Goal: Task Accomplishment & Management: Complete application form

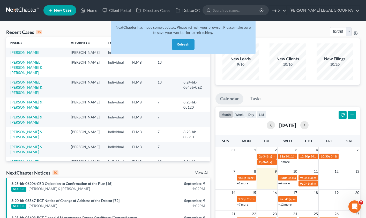
click at [185, 41] on button "Refresh" at bounding box center [183, 44] width 23 height 10
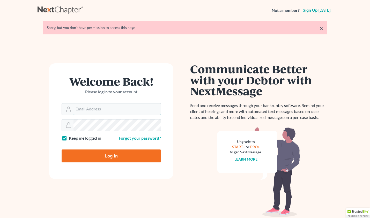
type input "[EMAIL_ADDRESS][DOMAIN_NAME]"
click at [105, 156] on input "Log In" at bounding box center [111, 156] width 99 height 13
type input "Thinking..."
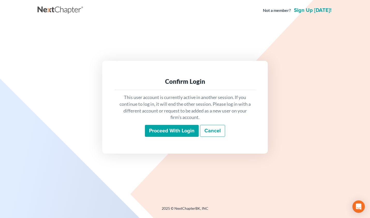
click at [183, 133] on input "Proceed with login" at bounding box center [172, 131] width 54 height 12
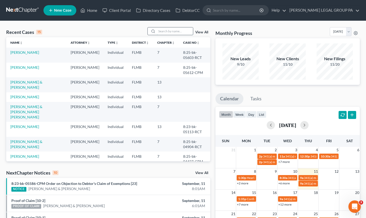
click at [167, 29] on input "search" at bounding box center [175, 31] width 36 height 8
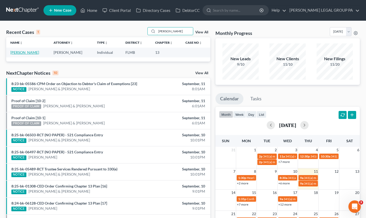
type input "dawn matos"
click at [25, 52] on link "[PERSON_NAME]" at bounding box center [24, 52] width 29 height 4
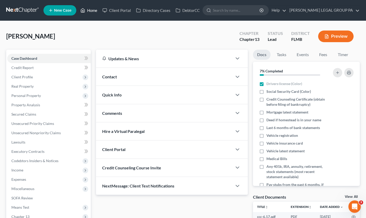
click at [87, 9] on link "Home" at bounding box center [89, 10] width 22 height 9
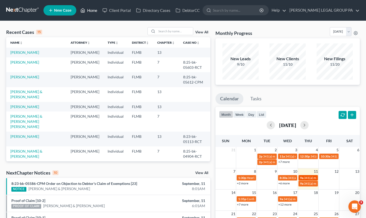
click at [309, 179] on span "341(a) meeting for [PERSON_NAME]" at bounding box center [329, 178] width 50 height 4
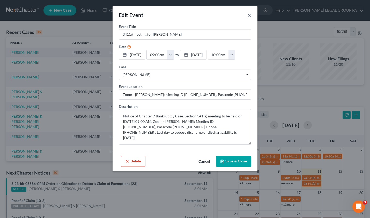
click at [251, 14] on button "×" at bounding box center [250, 15] width 4 height 6
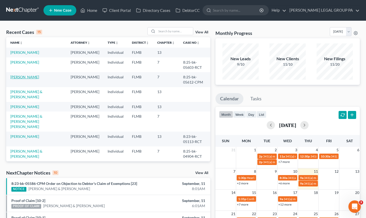
click at [35, 79] on link "Nezrick, Georgeann" at bounding box center [24, 77] width 29 height 4
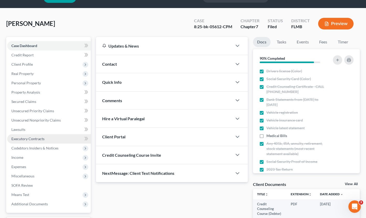
scroll to position [57, 0]
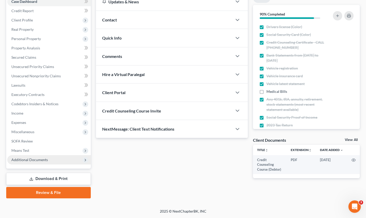
click at [24, 162] on span "Additional Documents" at bounding box center [29, 160] width 37 height 4
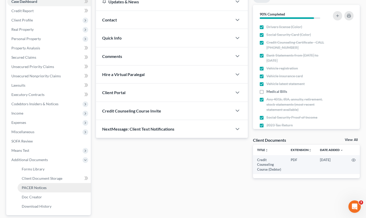
click at [34, 187] on span "PACER Notices" at bounding box center [34, 188] width 25 height 4
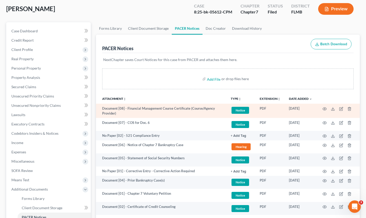
scroll to position [33, 0]
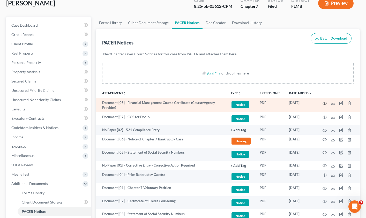
click at [325, 103] on circle "button" at bounding box center [325, 103] width 1 height 1
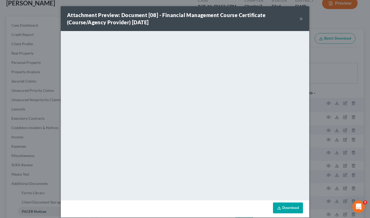
click at [301, 19] on button "×" at bounding box center [302, 19] width 4 height 6
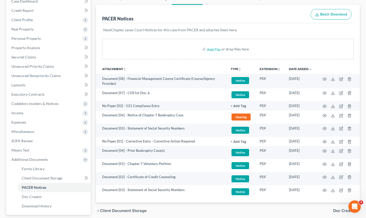
scroll to position [0, 0]
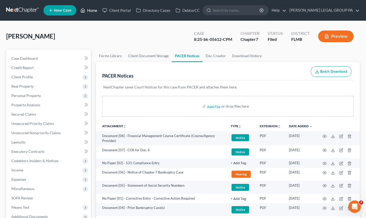
click at [94, 9] on link "Home" at bounding box center [89, 10] width 22 height 9
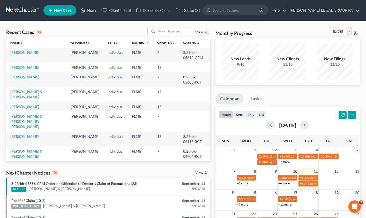
click at [20, 69] on link "[PERSON_NAME]" at bounding box center [24, 67] width 29 height 4
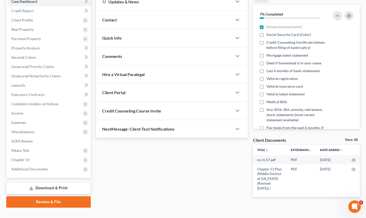
scroll to position [66, 0]
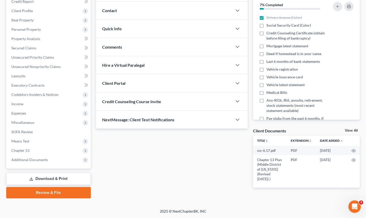
click at [52, 191] on link "Review & File" at bounding box center [48, 192] width 85 height 11
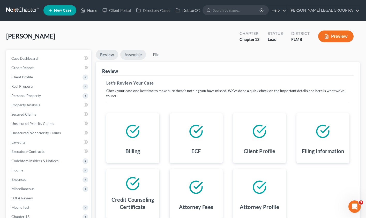
click at [138, 54] on link "Assemble" at bounding box center [133, 55] width 26 height 10
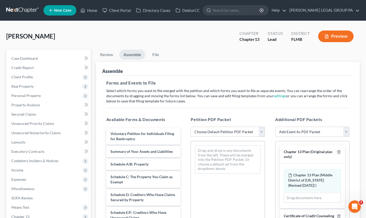
click at [218, 131] on select "Choose Default Petition PDF Packet Complete Bankruptcy Petition (all forms and …" at bounding box center [228, 132] width 74 height 10
select select "0"
click at [191, 127] on select "Choose Default Petition PDF Packet Complete Bankruptcy Petition (all forms and …" at bounding box center [228, 132] width 74 height 10
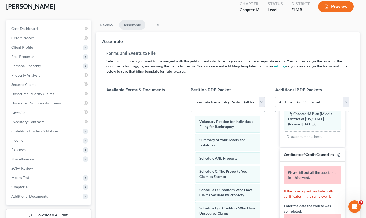
scroll to position [107, 0]
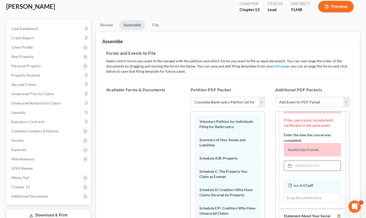
click at [311, 166] on input "text" at bounding box center [317, 166] width 47 height 10
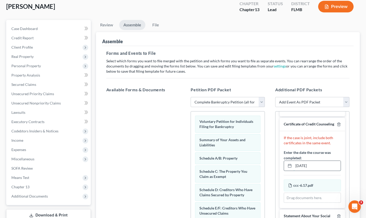
scroll to position [67, 0]
type input "06/17/2025"
click at [353, 143] on div "Additional PDF Packets Add Event As PDF Packet Amended Chapter 13 Plan Amended …" at bounding box center [312, 171] width 85 height 176
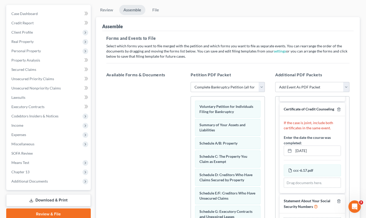
scroll to position [82, 0]
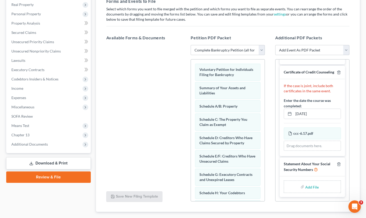
type input "C:\fakepath\Form 121 (5).pdf"
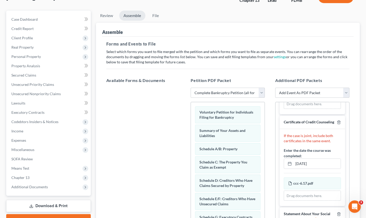
scroll to position [31, 0]
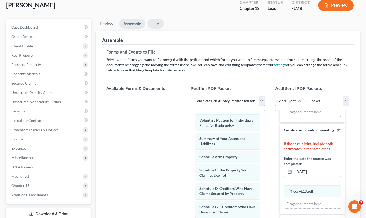
click at [161, 24] on link "File" at bounding box center [156, 24] width 17 height 10
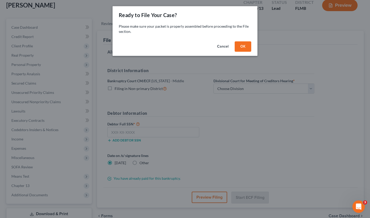
click at [240, 46] on button "OK" at bounding box center [243, 46] width 17 height 10
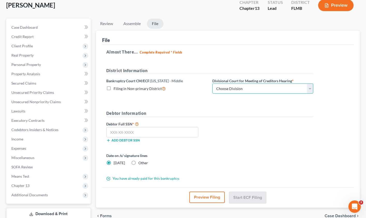
click at [240, 93] on select "Choose Division Fort Myers Jacksonville Orlando Tampa" at bounding box center [263, 89] width 101 height 10
select select "3"
click at [213, 84] on select "Choose Division Fort Myers Jacksonville Orlando Tampa" at bounding box center [263, 89] width 101 height 10
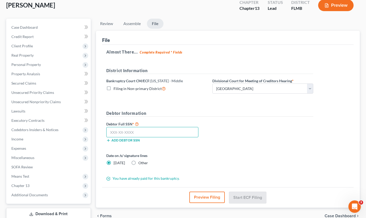
click at [143, 133] on input "text" at bounding box center [152, 132] width 92 height 10
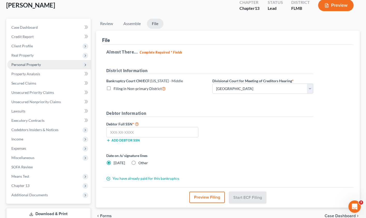
click at [30, 65] on span "Personal Property" at bounding box center [26, 64] width 30 height 4
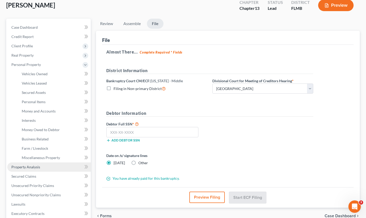
click at [33, 169] on link "Property Analysis" at bounding box center [49, 167] width 84 height 9
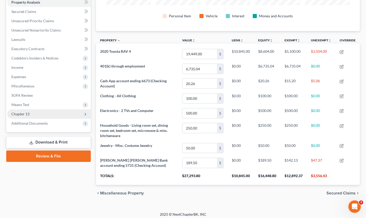
scroll to position [106, 0]
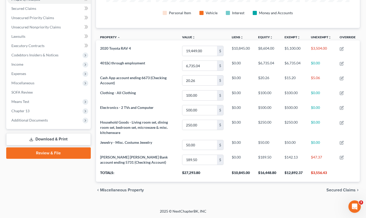
click at [55, 154] on link "Review & File" at bounding box center [48, 153] width 85 height 11
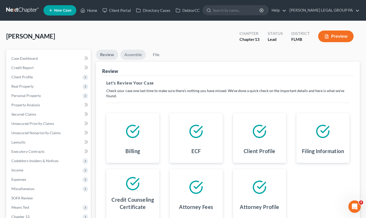
click at [135, 52] on link "Assemble" at bounding box center [133, 55] width 26 height 10
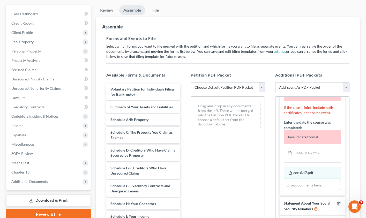
scroll to position [45, 0]
click at [303, 158] on input "text" at bounding box center [317, 153] width 47 height 10
type input "06/17/2025"
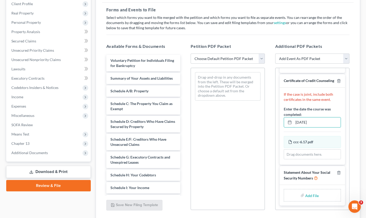
scroll to position [112, 0]
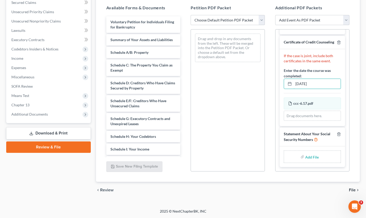
type input "C:\fakepath\Form 121 (5).pdf"
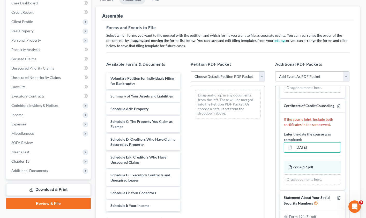
scroll to position [55, 0]
type input "06/17/2025"
click at [155, 1] on link "File" at bounding box center [156, 0] width 17 height 10
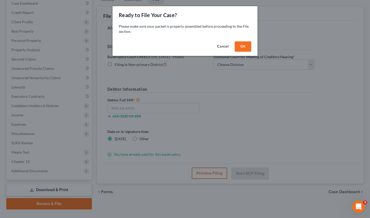
click at [239, 47] on button "OK" at bounding box center [243, 46] width 17 height 10
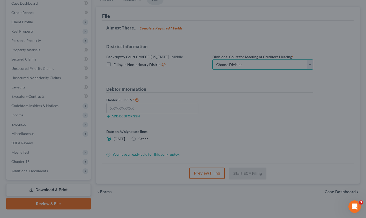
click at [233, 64] on select "Choose Division Fort Myers Jacksonville Orlando Tampa" at bounding box center [263, 65] width 101 height 10
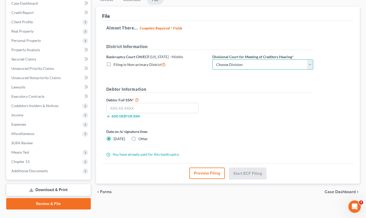
select select "3"
click at [213, 60] on select "Choose Division Fort Myers Jacksonville Orlando Tampa" at bounding box center [263, 65] width 101 height 10
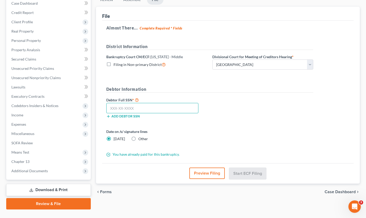
click at [138, 110] on input "text" at bounding box center [152, 108] width 92 height 10
type input "592-38-7432"
click at [230, 101] on div "Debtor Full SSN * 592-38-7432 Add debtor SSN" at bounding box center [210, 110] width 212 height 26
click at [136, 2] on link "Assemble" at bounding box center [132, 0] width 26 height 10
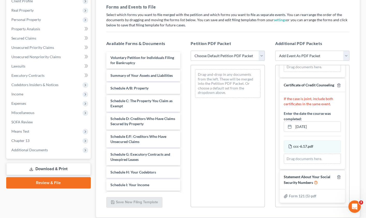
scroll to position [48, 0]
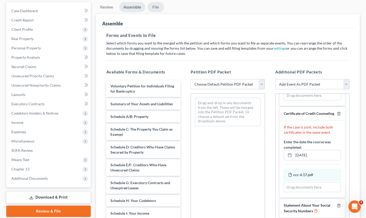
click at [155, 9] on link "File" at bounding box center [156, 7] width 17 height 10
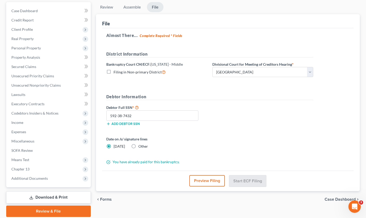
click at [226, 147] on div "Date on /s/ signature lines Today Other" at bounding box center [210, 144] width 212 height 17
click at [139, 147] on label "Other" at bounding box center [144, 146] width 10 height 5
click at [141, 147] on input "Other" at bounding box center [142, 145] width 3 height 3
radio input "true"
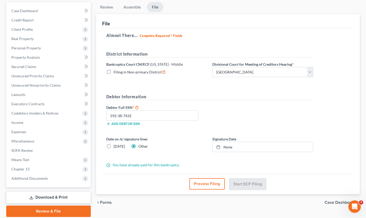
click at [114, 146] on label "Today" at bounding box center [119, 146] width 11 height 5
click at [116, 146] on input "Today" at bounding box center [117, 145] width 3 height 3
radio input "true"
radio input "false"
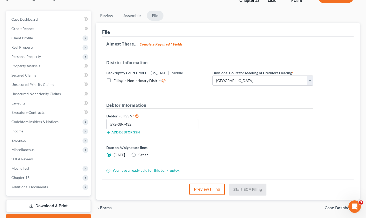
scroll to position [10, 0]
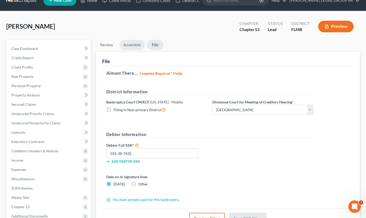
click at [133, 46] on link "Assemble" at bounding box center [132, 45] width 26 height 10
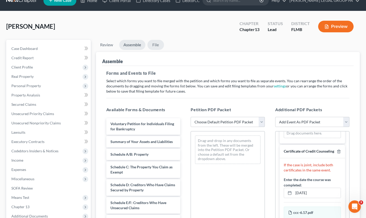
click at [156, 44] on link "File" at bounding box center [156, 45] width 17 height 10
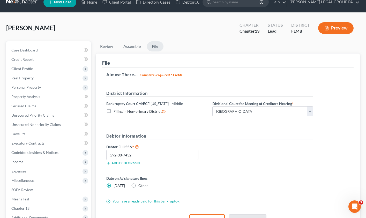
scroll to position [0, 0]
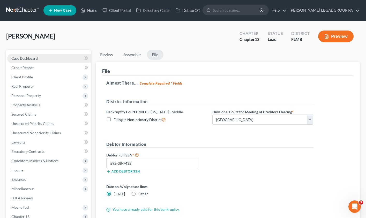
click at [33, 59] on span "Case Dashboard" at bounding box center [24, 58] width 26 height 4
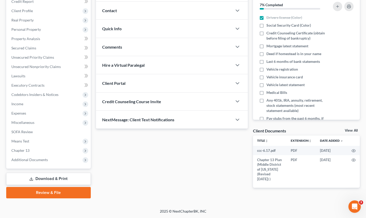
click at [49, 190] on link "Review & File" at bounding box center [48, 192] width 85 height 11
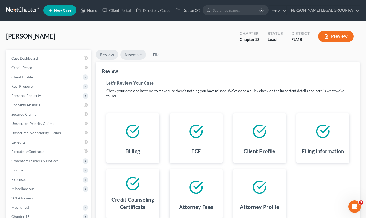
drag, startPoint x: 134, startPoint y: 56, endPoint x: 163, endPoint y: 84, distance: 40.1
click at [134, 56] on link "Assemble" at bounding box center [133, 55] width 26 height 10
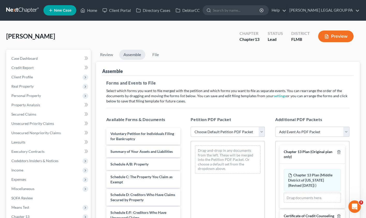
click at [210, 134] on select "Choose Default Petition PDF Packet Complete Bankruptcy Petition (all forms and …" at bounding box center [228, 132] width 74 height 10
select select "0"
click at [191, 127] on select "Choose Default Petition PDF Packet Complete Bankruptcy Petition (all forms and …" at bounding box center [228, 132] width 74 height 10
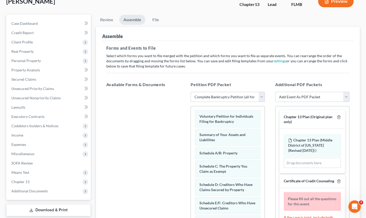
scroll to position [102, 0]
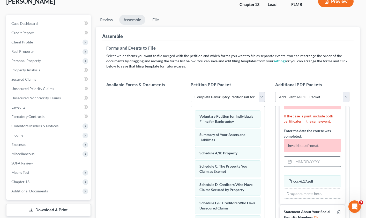
click at [304, 167] on input "text" at bounding box center [317, 162] width 47 height 10
type input "06/17/2025"
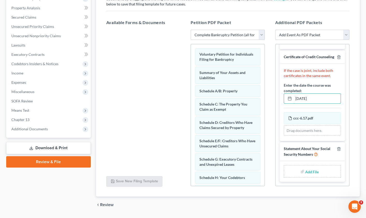
scroll to position [112, 0]
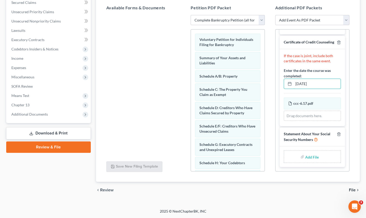
type input "C:\fakepath\Form 121 (5).pdf"
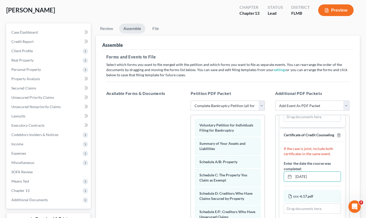
scroll to position [22, 0]
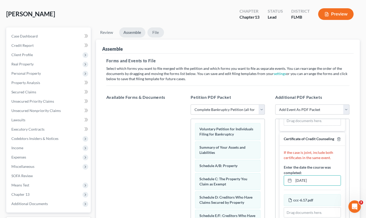
type input "06/17/2025"
click at [154, 34] on link "File" at bounding box center [156, 32] width 17 height 10
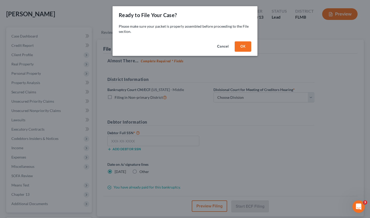
drag, startPoint x: 239, startPoint y: 44, endPoint x: 242, endPoint y: 59, distance: 15.4
click at [239, 44] on button "OK" at bounding box center [243, 46] width 17 height 10
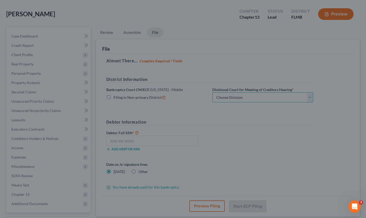
click at [240, 99] on select "Choose Division Fort Myers Jacksonville Orlando Tampa" at bounding box center [263, 97] width 101 height 10
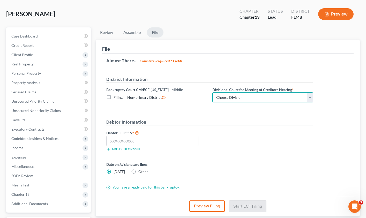
select select "3"
click at [213, 92] on select "Choose Division Fort Myers Jacksonville Orlando Tampa" at bounding box center [263, 97] width 101 height 10
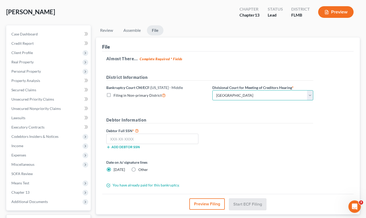
scroll to position [58, 0]
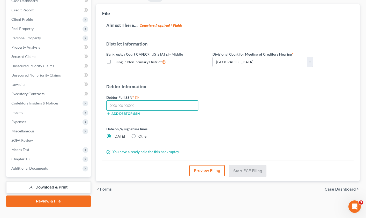
click at [134, 107] on input "text" at bounding box center [152, 105] width 92 height 10
type input "592-38-7432"
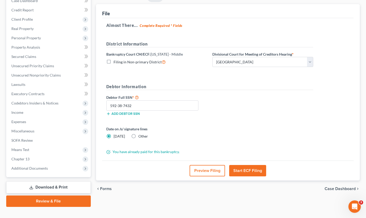
click at [244, 169] on button "Start ECF Filing" at bounding box center [247, 170] width 37 height 11
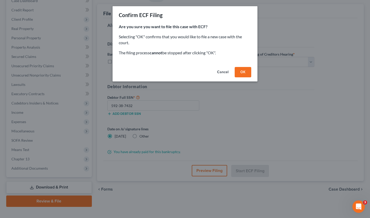
click at [245, 74] on button "OK" at bounding box center [243, 72] width 17 height 10
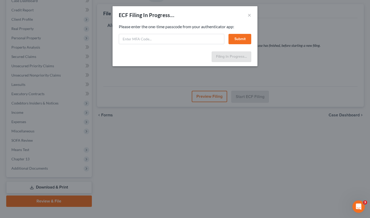
click at [252, 16] on div "ECF Filing In Progress... ×" at bounding box center [185, 15] width 145 height 18
click at [250, 15] on button "×" at bounding box center [250, 15] width 4 height 6
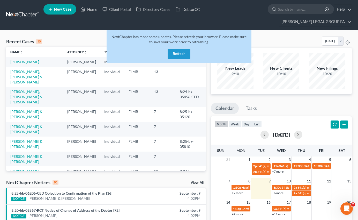
click at [177, 49] on button "Refresh" at bounding box center [179, 54] width 23 height 10
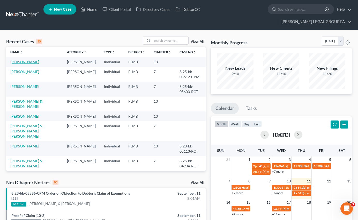
click at [20, 60] on link "[PERSON_NAME]" at bounding box center [24, 62] width 29 height 4
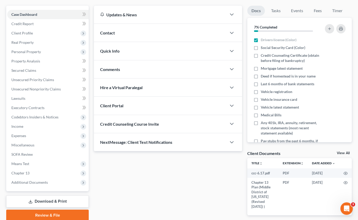
scroll to position [67, 0]
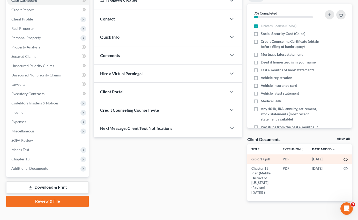
click at [346, 159] on circle "button" at bounding box center [345, 159] width 1 height 1
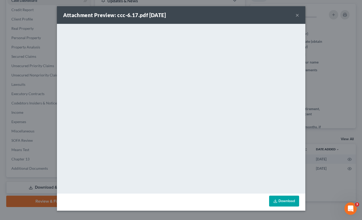
click at [297, 15] on button "×" at bounding box center [298, 15] width 4 height 6
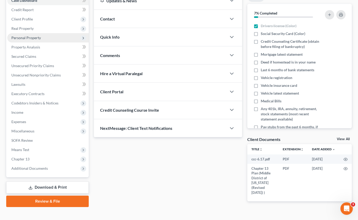
click at [26, 35] on span "Personal Property" at bounding box center [26, 37] width 30 height 4
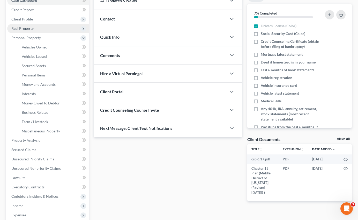
click at [21, 26] on span "Real Property" at bounding box center [22, 28] width 22 height 4
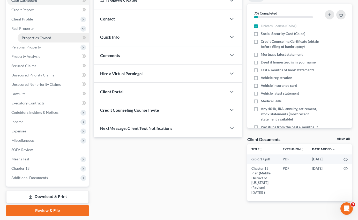
click at [32, 35] on span "Properties Owned" at bounding box center [37, 37] width 30 height 4
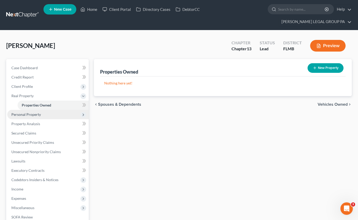
click at [33, 112] on span "Personal Property" at bounding box center [26, 114] width 30 height 4
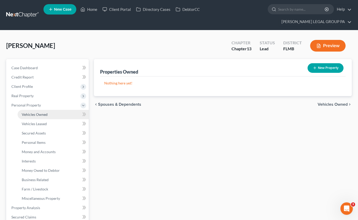
click at [35, 112] on span "Vehicles Owned" at bounding box center [35, 114] width 26 height 4
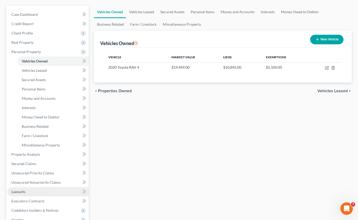
scroll to position [84, 0]
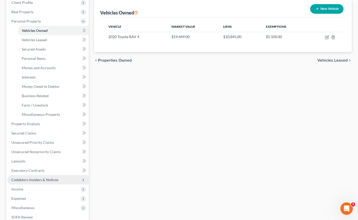
click at [29, 175] on span "Codebtors Insiders & Notices" at bounding box center [48, 179] width 82 height 9
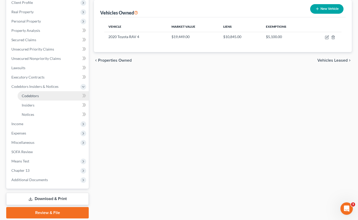
click at [37, 93] on span "Codebtors" at bounding box center [30, 95] width 17 height 4
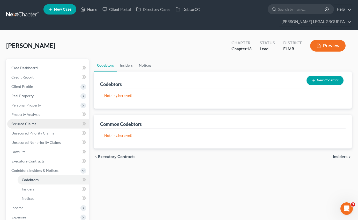
click at [26, 119] on link "Secured Claims" at bounding box center [48, 123] width 82 height 9
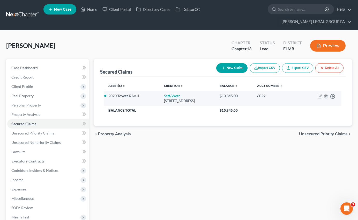
click at [321, 94] on icon "button" at bounding box center [320, 96] width 4 height 4
select select "44"
select select "2"
select select "0"
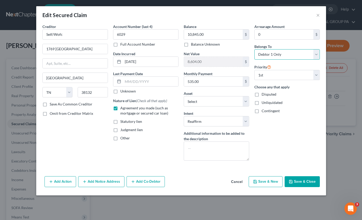
click at [271, 57] on select "Select Debtor 1 Only Debtor 2 Only Debtor 1 And Debtor 2 Only At Least One Of T…" at bounding box center [288, 54] width 66 height 10
select select "3"
click at [255, 49] on select "Select Debtor 1 Only Debtor 2 Only Debtor 1 And Debtor 2 Only At Least One Of T…" at bounding box center [288, 54] width 66 height 10
click at [301, 183] on button "Save & Close" at bounding box center [302, 181] width 35 height 11
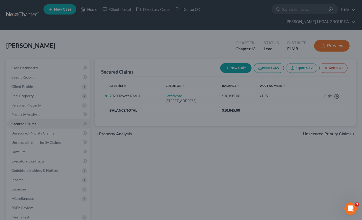
select select "5"
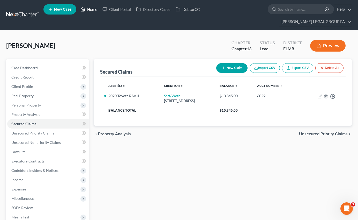
click at [88, 9] on link "Home" at bounding box center [89, 9] width 22 height 9
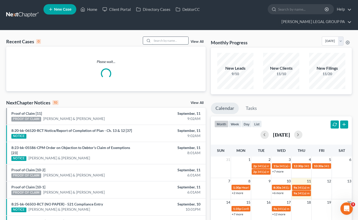
click at [159, 37] on input "search" at bounding box center [170, 41] width 36 height 8
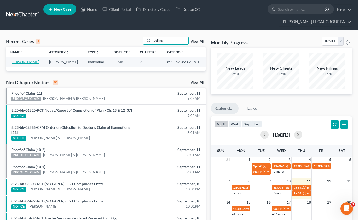
type input "bellingh"
click at [27, 60] on link "Bellingham, Jennifer" at bounding box center [24, 62] width 29 height 4
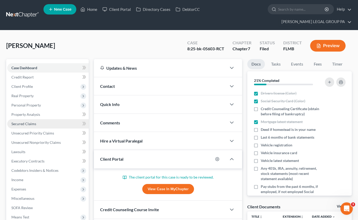
click at [28, 121] on span "Secured Claims" at bounding box center [23, 123] width 25 height 4
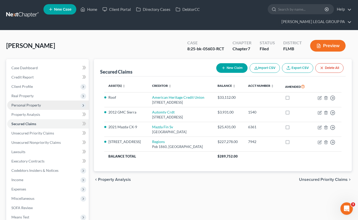
click at [30, 103] on span "Personal Property" at bounding box center [26, 105] width 30 height 4
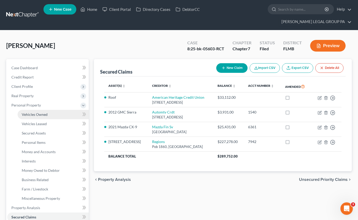
click at [36, 112] on span "Vehicles Owned" at bounding box center [35, 114] width 26 height 4
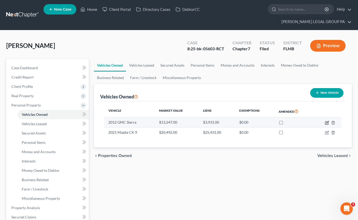
click at [326, 121] on icon "button" at bounding box center [327, 123] width 4 height 4
select select "0"
select select "14"
select select "3"
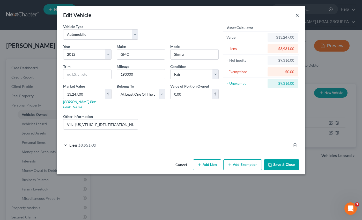
click at [298, 16] on button "×" at bounding box center [298, 15] width 4 height 6
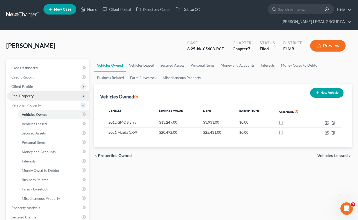
click at [25, 93] on span "Real Property" at bounding box center [22, 95] width 22 height 4
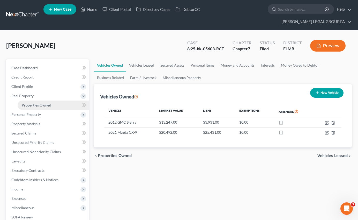
drag, startPoint x: 31, startPoint y: 94, endPoint x: 34, endPoint y: 95, distance: 3.6
click at [31, 103] on span "Properties Owned" at bounding box center [37, 105] width 30 height 4
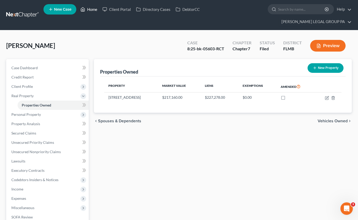
click at [93, 11] on link "Home" at bounding box center [89, 9] width 22 height 9
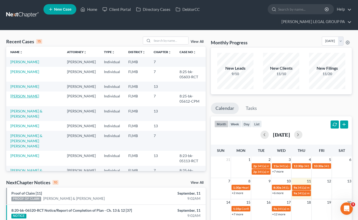
click at [24, 98] on link "Nezrick, Georgeann" at bounding box center [24, 96] width 29 height 4
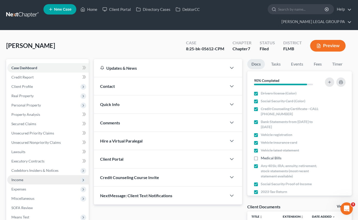
click at [28, 175] on span "Income" at bounding box center [48, 179] width 82 height 9
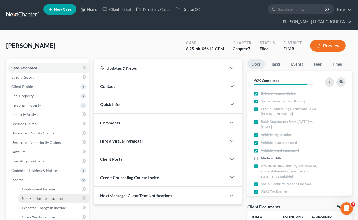
click at [38, 196] on span "Non Employment Income" at bounding box center [42, 198] width 41 height 4
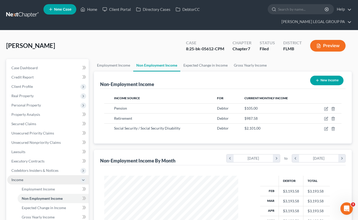
scroll to position [93, 145]
click at [91, 14] on link "Home" at bounding box center [89, 9] width 22 height 9
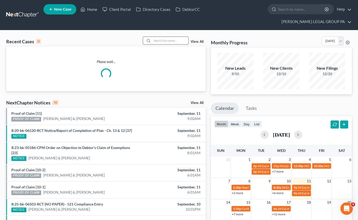
click at [174, 37] on input "search" at bounding box center [170, 41] width 36 height 8
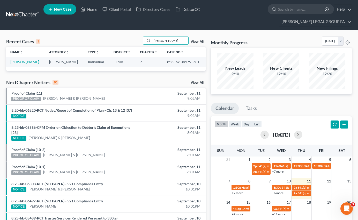
type input "detrick"
click at [18, 60] on link "[PERSON_NAME]" at bounding box center [24, 62] width 29 height 4
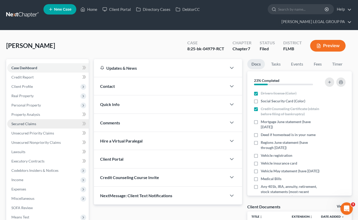
click at [28, 119] on link "Secured Claims" at bounding box center [48, 123] width 82 height 9
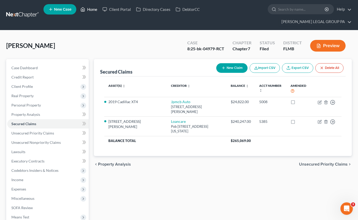
click at [92, 11] on link "Home" at bounding box center [89, 9] width 22 height 9
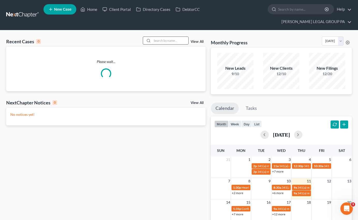
click at [161, 37] on input "search" at bounding box center [170, 41] width 36 height 8
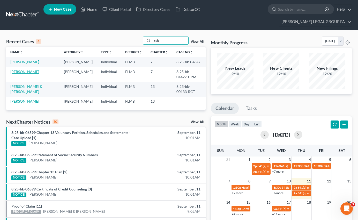
type input "Ech"
click at [31, 69] on link "[PERSON_NAME]" at bounding box center [24, 71] width 29 height 4
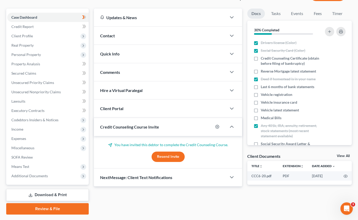
scroll to position [55, 0]
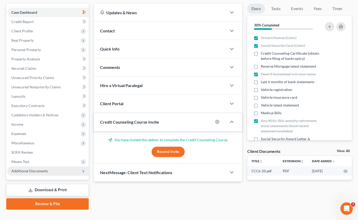
click at [34, 169] on span "Additional Documents" at bounding box center [29, 171] width 37 height 4
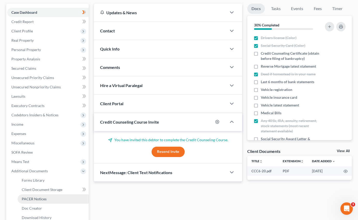
click at [39, 194] on link "PACER Notices" at bounding box center [53, 198] width 71 height 9
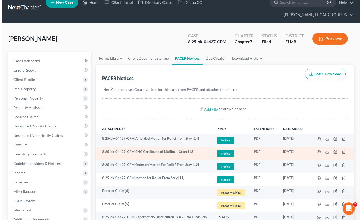
scroll to position [8, 0]
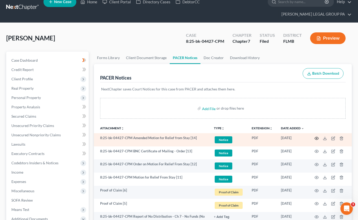
click at [318, 136] on icon "button" at bounding box center [317, 138] width 4 height 4
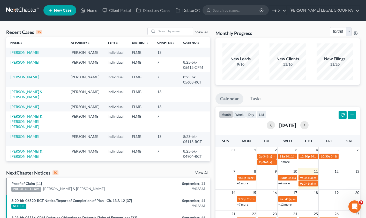
click at [18, 51] on link "[PERSON_NAME]" at bounding box center [24, 52] width 29 height 4
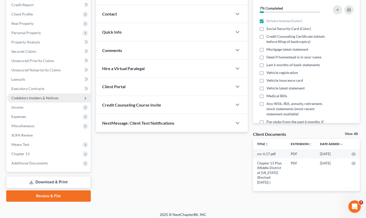
scroll to position [66, 0]
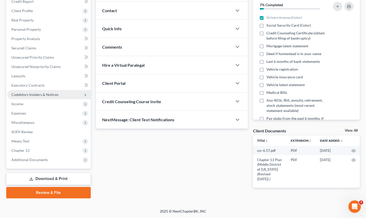
click at [37, 94] on span "Codebtors Insiders & Notices" at bounding box center [34, 94] width 47 height 4
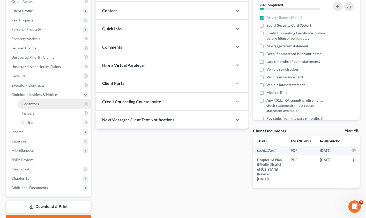
click at [39, 103] on link "Codebtors" at bounding box center [54, 103] width 73 height 9
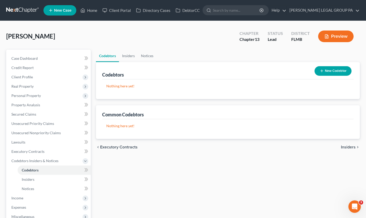
click at [329, 70] on button "New Codebtor" at bounding box center [333, 71] width 37 height 10
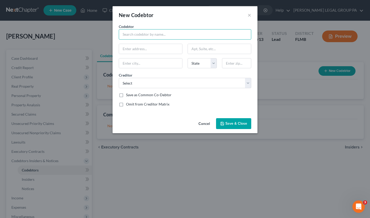
click at [141, 37] on input "text" at bounding box center [185, 34] width 133 height 10
type input "Joseph Benjamin Putchlawski"
type input "9203 Foremast Ave"
type input "Apt 4411"
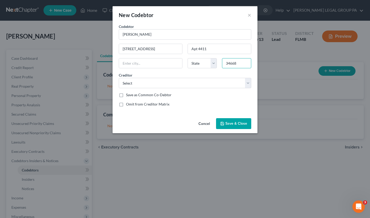
type input "34668"
type input "Port Richey"
select select "9"
click at [188, 103] on div "Omit from Creditor Matrix" at bounding box center [185, 104] width 133 height 5
click at [144, 82] on select "Select Dpt Ed/Aidv Bank Of America Lvnv Funding Llc Portfolio Recov Assoc Navy …" at bounding box center [185, 83] width 133 height 10
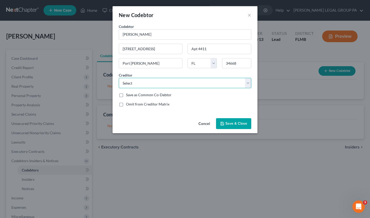
click at [174, 85] on select "Select Dpt Ed/Aidv Bank Of America Lvnv Funding Llc Portfolio Recov Assoc Navy …" at bounding box center [185, 83] width 133 height 10
select select "25"
click at [119, 78] on select "Select Dpt Ed/Aidv Bank Of America Lvnv Funding Llc Portfolio Recov Assoc Navy …" at bounding box center [185, 83] width 133 height 10
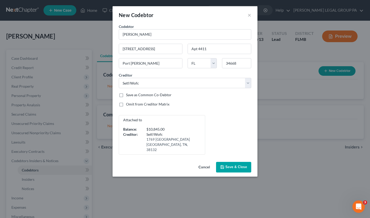
click at [234, 165] on span "Save & Close" at bounding box center [237, 167] width 22 height 4
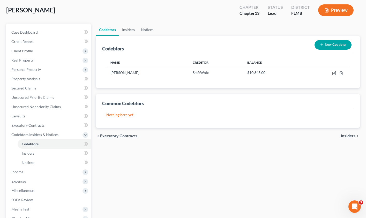
scroll to position [37, 0]
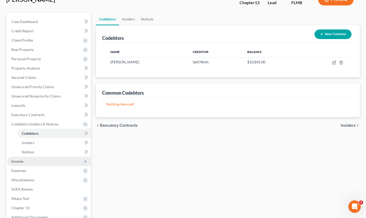
click at [22, 164] on span "Income" at bounding box center [49, 161] width 84 height 9
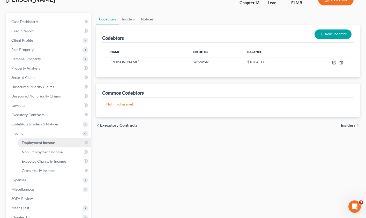
click at [37, 144] on span "Employment Income" at bounding box center [38, 143] width 33 height 4
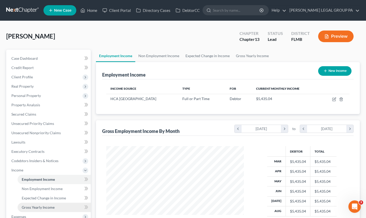
scroll to position [104, 0]
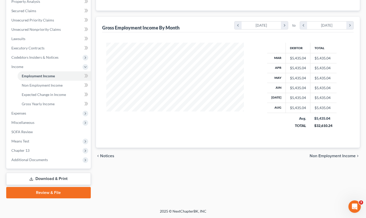
click at [55, 192] on link "Review & File" at bounding box center [48, 192] width 85 height 11
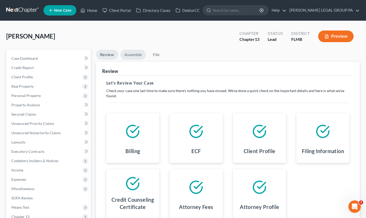
click at [134, 55] on link "Assemble" at bounding box center [133, 55] width 26 height 10
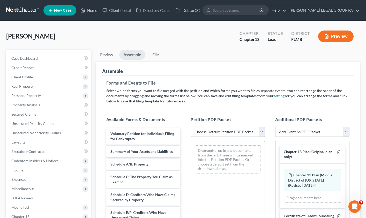
click at [218, 135] on select "Choose Default Petition PDF Packet Complete Bankruptcy Petition (all forms and …" at bounding box center [228, 132] width 74 height 10
select select "0"
click at [191, 127] on select "Choose Default Petition PDF Packet Complete Bankruptcy Petition (all forms and …" at bounding box center [228, 132] width 74 height 10
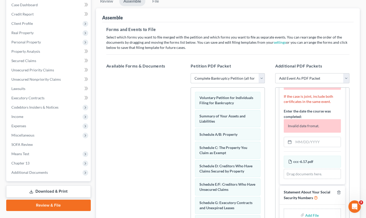
scroll to position [77, 0]
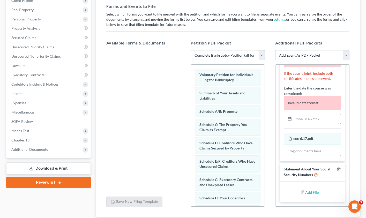
click at [306, 118] on input "text" at bounding box center [317, 119] width 47 height 10
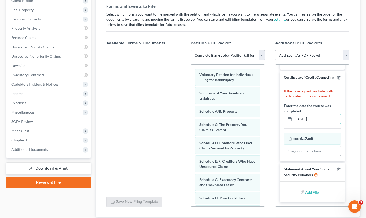
scroll to position [67, 0]
type input "06/17/2025"
click at [359, 119] on div "Assemble Forms and Events to File Select which forms you want to file merged wi…" at bounding box center [228, 101] width 264 height 232
type input "C:\fakepath\Form 121 (5).pdf"
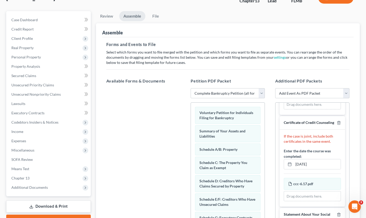
scroll to position [26, 0]
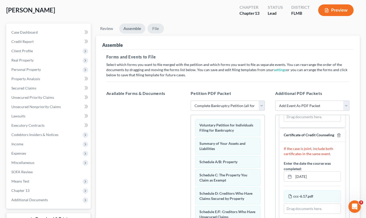
click at [157, 28] on link "File" at bounding box center [156, 29] width 17 height 10
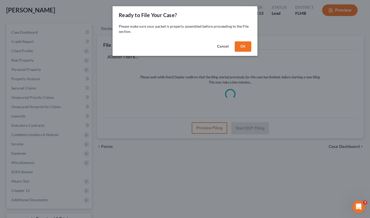
click at [248, 47] on button "OK" at bounding box center [243, 46] width 17 height 10
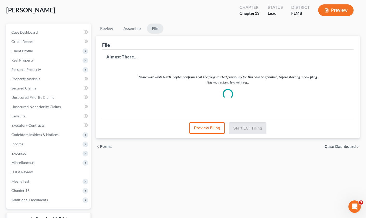
click at [212, 130] on button "Preview Filing" at bounding box center [207, 128] width 35 height 11
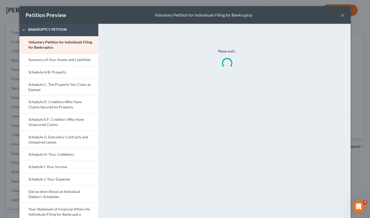
click at [341, 14] on button "×" at bounding box center [343, 15] width 4 height 6
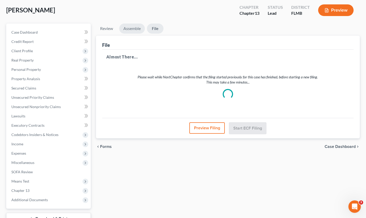
click at [135, 28] on link "Assemble" at bounding box center [132, 29] width 26 height 10
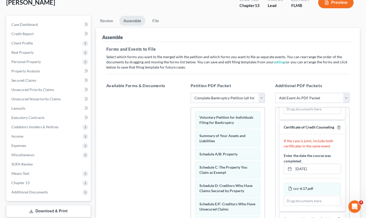
scroll to position [0, 0]
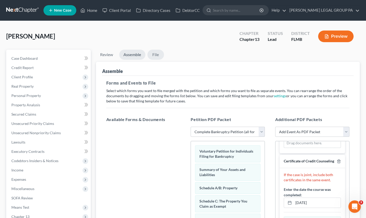
click at [159, 55] on link "File" at bounding box center [156, 55] width 17 height 10
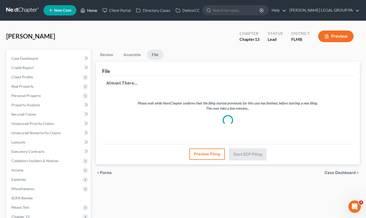
click at [92, 13] on link "Home" at bounding box center [89, 10] width 22 height 9
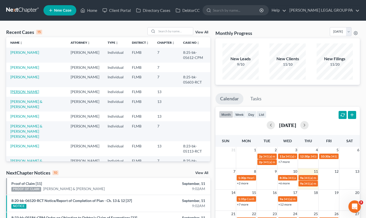
click at [25, 94] on link "[PERSON_NAME]" at bounding box center [24, 92] width 29 height 4
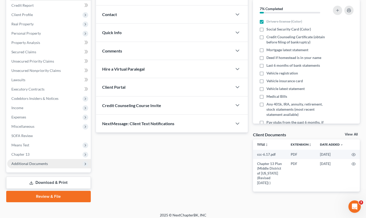
scroll to position [66, 0]
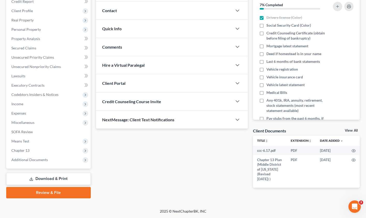
click at [45, 194] on link "Review & File" at bounding box center [48, 192] width 85 height 11
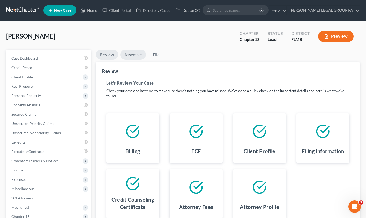
click at [137, 57] on link "Assemble" at bounding box center [133, 55] width 26 height 10
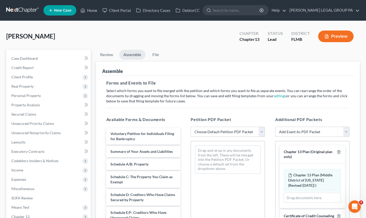
click at [211, 133] on select "Choose Default Petition PDF Packet Complete Bankruptcy Petition (all forms and …" at bounding box center [228, 132] width 74 height 10
select select "1"
click at [191, 127] on select "Choose Default Petition PDF Packet Complete Bankruptcy Petition (all forms and …" at bounding box center [228, 132] width 74 height 10
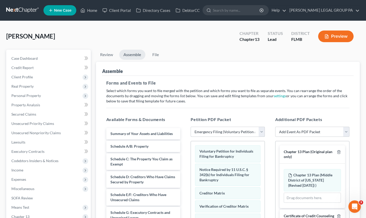
click at [208, 134] on select "Choose Default Petition PDF Packet Complete Bankruptcy Petition (all forms and …" at bounding box center [228, 132] width 74 height 10
click at [191, 127] on select "Choose Default Petition PDF Packet Complete Bankruptcy Petition (all forms and …" at bounding box center [228, 132] width 74 height 10
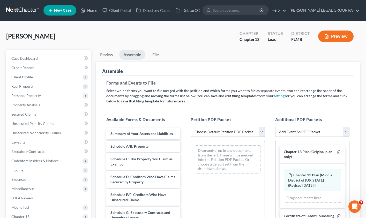
click at [209, 131] on select "Choose Default Petition PDF Packet Complete Bankruptcy Petition (all forms and …" at bounding box center [228, 132] width 74 height 10
select select "0"
click at [191, 127] on select "Choose Default Petition PDF Packet Complete Bankruptcy Petition (all forms and …" at bounding box center [228, 132] width 74 height 10
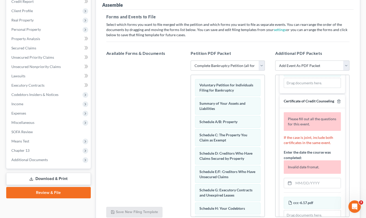
scroll to position [69, 0]
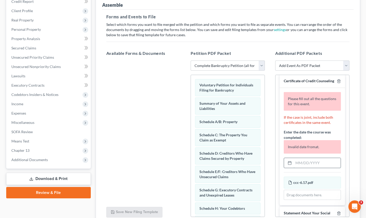
click at [312, 167] on input "text" at bounding box center [317, 163] width 47 height 10
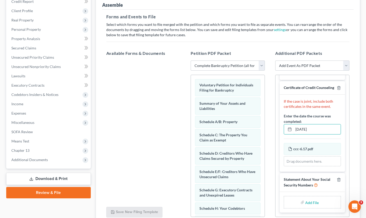
type input "06/17/2025"
type input "C:\fakepath\Form 121 (5).pdf"
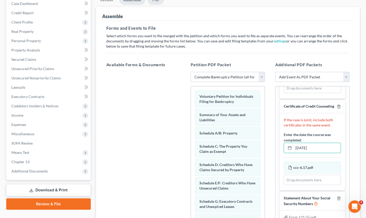
scroll to position [0, 0]
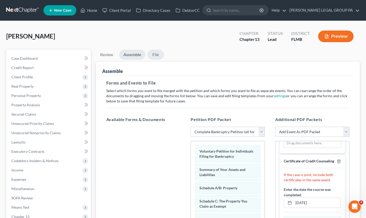
click at [159, 58] on link "File" at bounding box center [156, 55] width 17 height 10
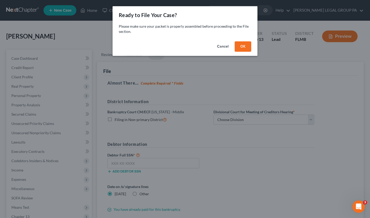
click at [245, 47] on button "OK" at bounding box center [243, 46] width 17 height 10
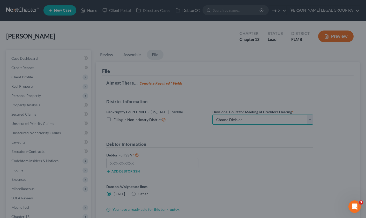
click at [239, 125] on select "Choose Division Fort Myers Jacksonville Orlando Tampa" at bounding box center [263, 120] width 101 height 10
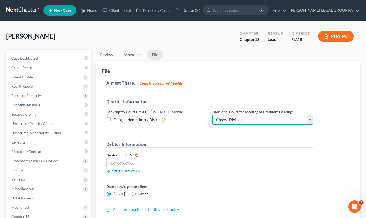
select select "3"
click at [213, 115] on select "Choose Division Fort Myers Jacksonville Orlando Tampa" at bounding box center [263, 120] width 101 height 10
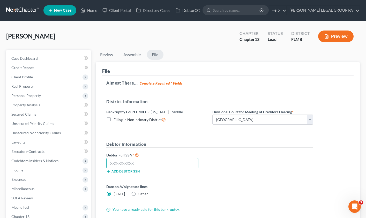
click at [139, 163] on input "text" at bounding box center [152, 163] width 92 height 10
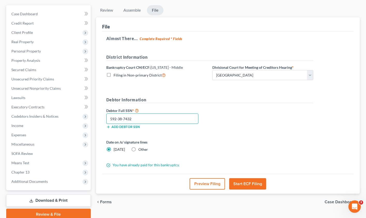
scroll to position [66, 0]
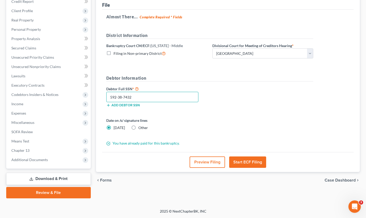
type input "592-38-7432"
click at [248, 164] on button "Start ECF Filing" at bounding box center [247, 162] width 37 height 11
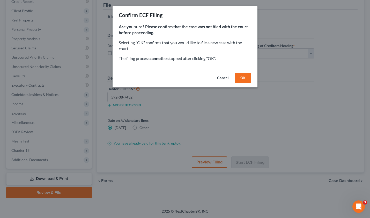
click at [241, 80] on button "OK" at bounding box center [243, 78] width 17 height 10
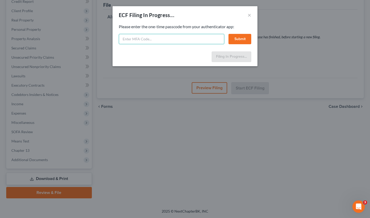
click at [161, 39] on input "text" at bounding box center [172, 39] width 106 height 10
type input "678133"
click at [240, 38] on button "Submit" at bounding box center [240, 39] width 23 height 10
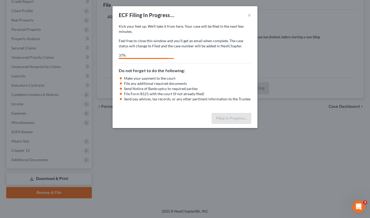
select select "3"
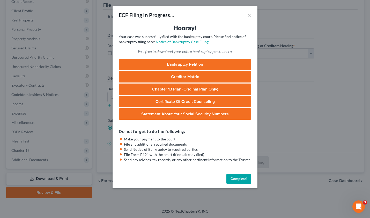
click at [237, 182] on button "Complete!" at bounding box center [239, 179] width 25 height 10
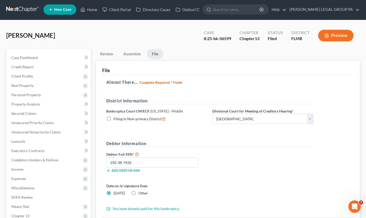
scroll to position [0, 0]
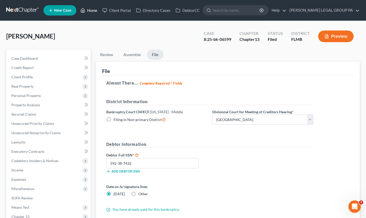
click at [88, 11] on link "Home" at bounding box center [89, 10] width 22 height 9
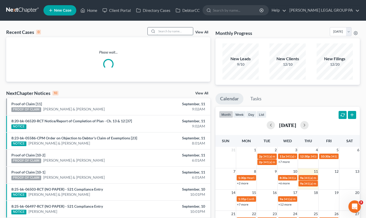
click at [173, 31] on input "search" at bounding box center [175, 31] width 36 height 8
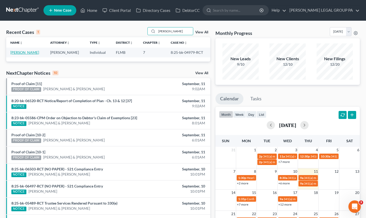
type input "detrick"
click at [18, 54] on link "[PERSON_NAME]" at bounding box center [24, 52] width 29 height 4
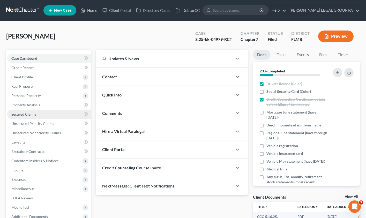
click at [25, 113] on span "Secured Claims" at bounding box center [23, 114] width 25 height 4
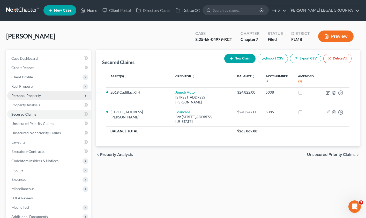
click at [20, 94] on span "Personal Property" at bounding box center [26, 95] width 30 height 4
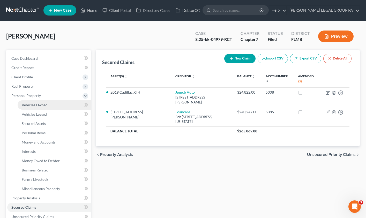
click at [33, 106] on span "Vehicles Owned" at bounding box center [35, 105] width 26 height 4
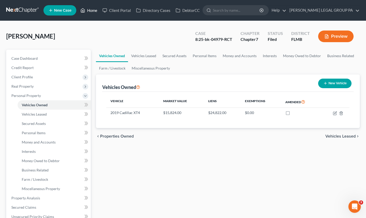
click at [90, 9] on link "Home" at bounding box center [89, 10] width 22 height 9
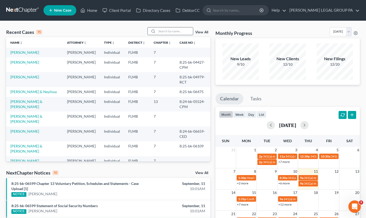
click at [161, 31] on input "search" at bounding box center [175, 31] width 36 height 8
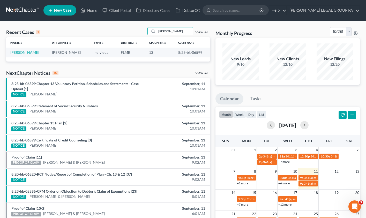
type input "dawn matos"
click at [20, 53] on link "[PERSON_NAME]" at bounding box center [24, 52] width 29 height 4
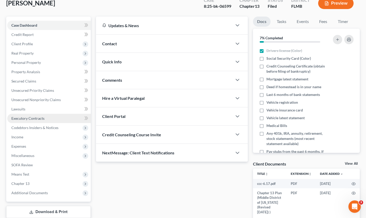
scroll to position [66, 0]
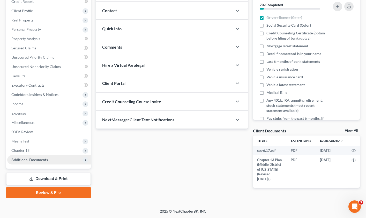
drag, startPoint x: 27, startPoint y: 165, endPoint x: 29, endPoint y: 161, distance: 4.3
click at [27, 165] on div "Case Dashboard Payments Invoices Payments Payments Credit Report Client Profile…" at bounding box center [48, 75] width 85 height 185
click at [29, 161] on span "Additional Documents" at bounding box center [29, 160] width 37 height 4
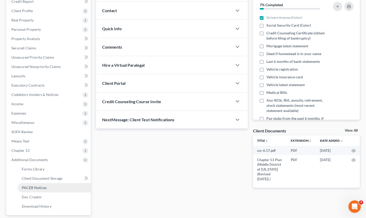
drag, startPoint x: 37, startPoint y: 188, endPoint x: 43, endPoint y: 184, distance: 7.6
click at [37, 188] on span "PACER Notices" at bounding box center [34, 188] width 25 height 4
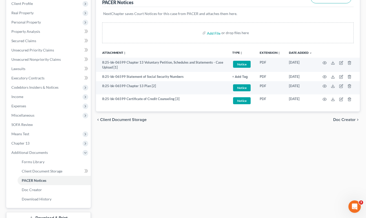
scroll to position [84, 0]
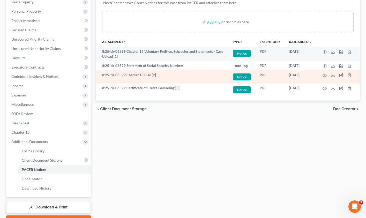
click at [324, 73] on td at bounding box center [339, 76] width 44 height 13
click at [325, 74] on icon "button" at bounding box center [325, 75] width 4 height 3
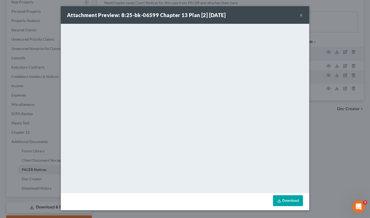
click at [301, 16] on button "×" at bounding box center [302, 15] width 4 height 6
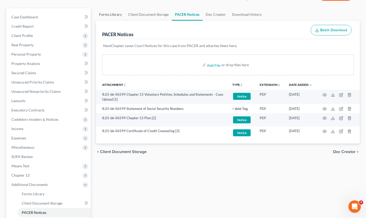
scroll to position [0, 0]
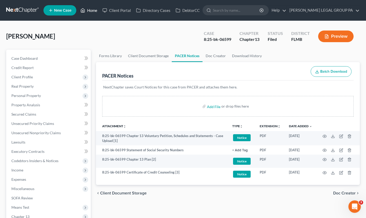
click at [89, 10] on link "Home" at bounding box center [89, 10] width 22 height 9
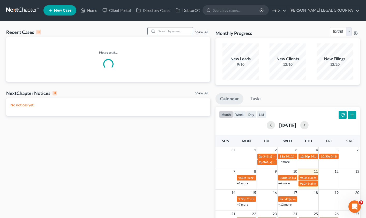
click at [183, 30] on input "search" at bounding box center [175, 31] width 36 height 8
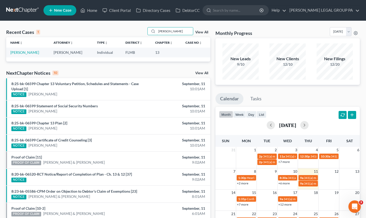
type input "VON THADEN"
click at [24, 49] on td "[PERSON_NAME]" at bounding box center [27, 53] width 43 height 10
click at [24, 51] on link "[PERSON_NAME]" at bounding box center [24, 52] width 29 height 4
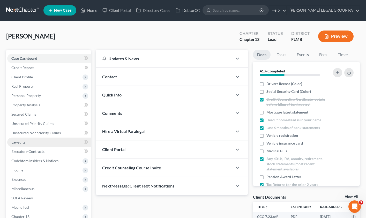
click at [35, 143] on link "Lawsuits" at bounding box center [49, 142] width 84 height 9
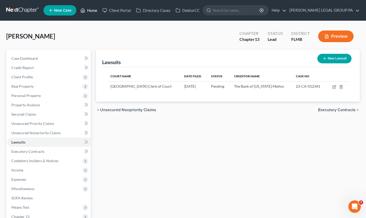
click at [92, 11] on link "Home" at bounding box center [89, 10] width 22 height 9
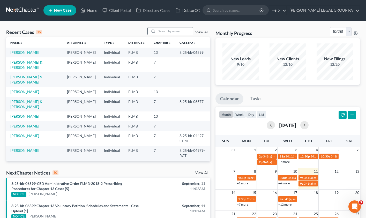
click at [173, 30] on input "search" at bounding box center [175, 31] width 36 height 8
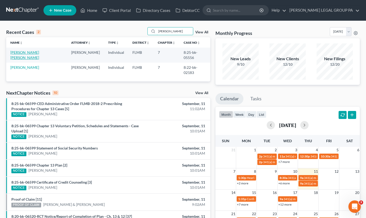
type input "hernandez"
click at [39, 54] on link "[PERSON_NAME] [PERSON_NAME]" at bounding box center [24, 55] width 29 height 10
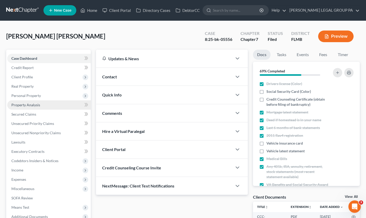
click at [31, 105] on span "Property Analysis" at bounding box center [25, 105] width 29 height 4
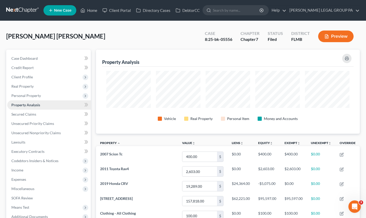
scroll to position [84, 264]
click at [32, 113] on span "Secured Claims" at bounding box center [23, 114] width 25 height 4
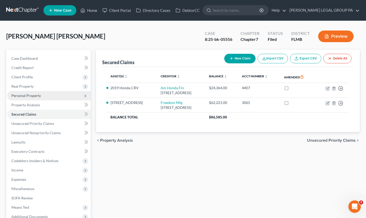
click at [28, 96] on span "Personal Property" at bounding box center [26, 95] width 30 height 4
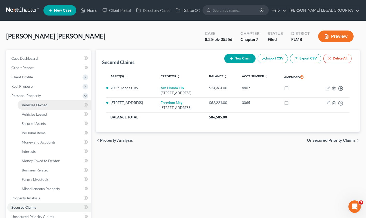
click at [35, 103] on span "Vehicles Owned" at bounding box center [35, 105] width 26 height 4
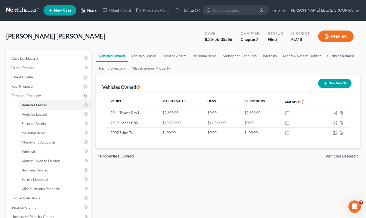
click at [93, 11] on link "Home" at bounding box center [89, 10] width 22 height 9
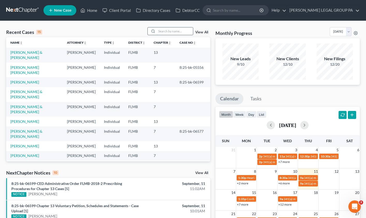
click at [168, 32] on input "search" at bounding box center [175, 31] width 36 height 8
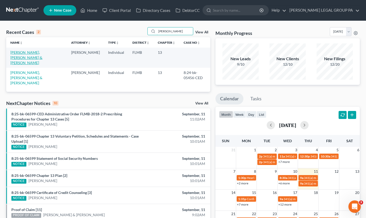
type input "URSO"
click at [30, 54] on link "[PERSON_NAME], [PERSON_NAME] & [PERSON_NAME]" at bounding box center [26, 57] width 32 height 15
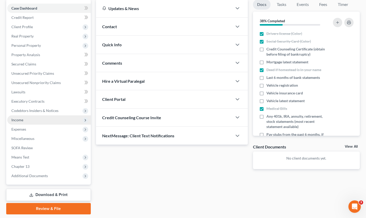
scroll to position [51, 0]
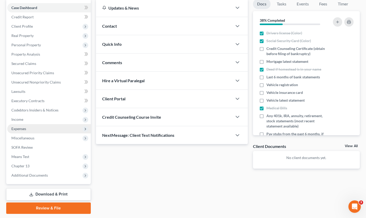
drag, startPoint x: 17, startPoint y: 128, endPoint x: 20, endPoint y: 128, distance: 3.4
click at [17, 128] on span "Expenses" at bounding box center [18, 129] width 15 height 4
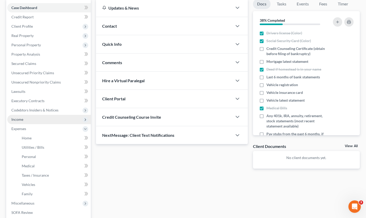
click at [22, 120] on span "Income" at bounding box center [17, 119] width 12 height 4
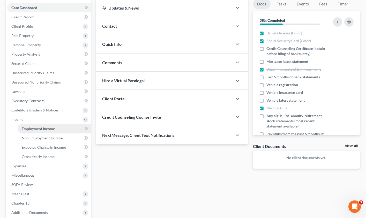
click at [28, 126] on link "Employment Income" at bounding box center [54, 128] width 73 height 9
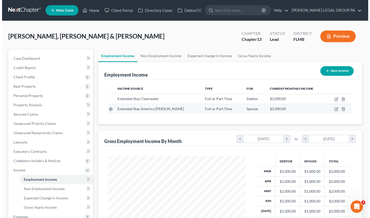
scroll to position [93, 148]
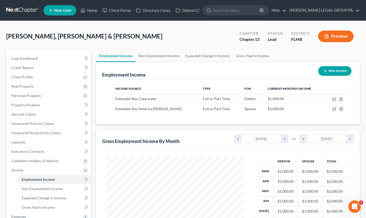
click at [334, 67] on button "New Income" at bounding box center [335, 71] width 33 height 10
select select "0"
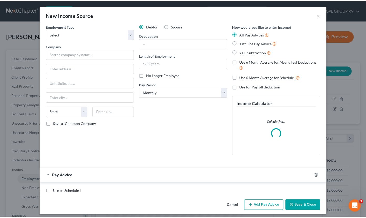
scroll to position [93, 150]
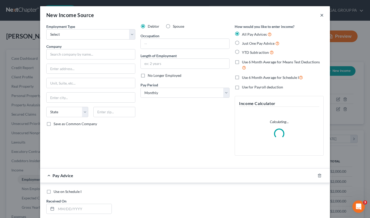
click at [320, 16] on button "×" at bounding box center [322, 15] width 4 height 6
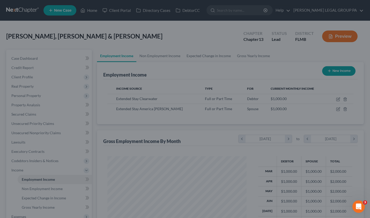
scroll to position [258895, 258839]
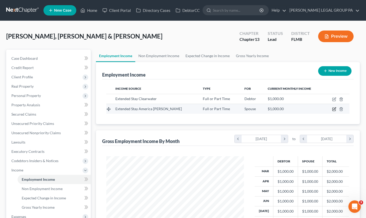
click at [334, 109] on icon "button" at bounding box center [335, 109] width 4 height 4
select select "0"
select select "9"
select select "0"
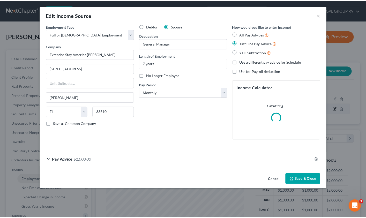
scroll to position [93, 150]
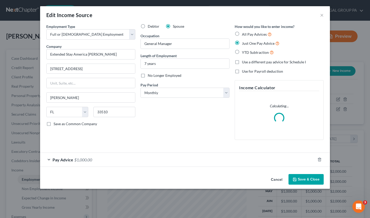
click at [311, 176] on button "Save & Close" at bounding box center [306, 179] width 35 height 11
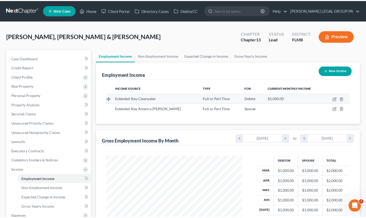
scroll to position [93, 148]
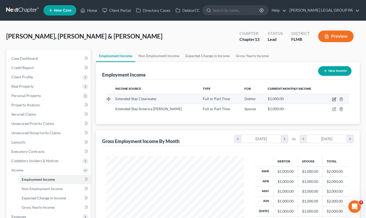
click at [334, 99] on icon "button" at bounding box center [335, 99] width 4 height 4
select select "0"
select select "28"
select select "0"
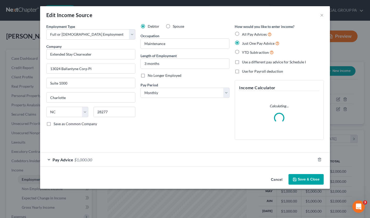
scroll to position [93, 150]
click at [75, 158] on span "$1,000.00" at bounding box center [83, 159] width 18 height 5
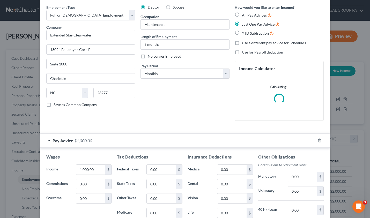
scroll to position [10, 0]
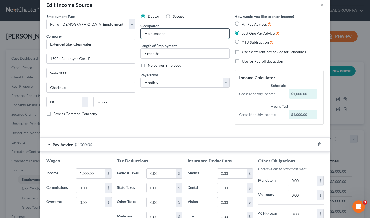
click at [169, 33] on input "Maintenance" at bounding box center [185, 34] width 89 height 10
click at [157, 53] on input "3 months" at bounding box center [185, 54] width 89 height 10
drag, startPoint x: 159, startPoint y: 53, endPoint x: 122, endPoint y: 51, distance: 37.1
click at [121, 51] on div "Employment Type * Select Full or Part Time Employment Self Employment Company *…" at bounding box center [185, 74] width 283 height 120
type input "5 months"
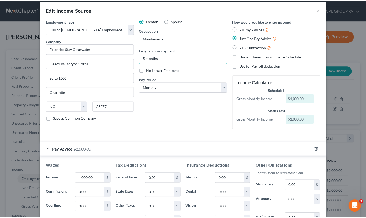
scroll to position [98, 0]
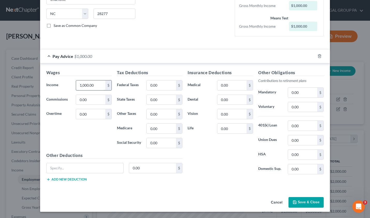
click at [99, 85] on input "1,000.00" at bounding box center [90, 86] width 29 height 10
type input "2,755.98"
type input "48.25"
type input "205.83"
type input "40.66"
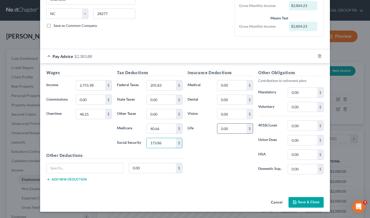
type input "173.86"
click at [229, 129] on input "0.00" at bounding box center [232, 129] width 29 height 10
type input "22.09"
click at [58, 169] on input "text" at bounding box center [85, 168] width 77 height 10
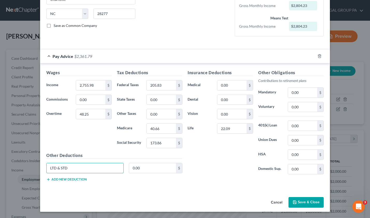
type input "LTD & STD"
type input "13.59"
click at [298, 201] on button "Save & Close" at bounding box center [306, 202] width 35 height 11
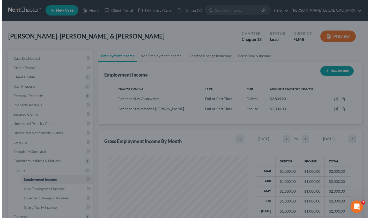
scroll to position [258895, 258839]
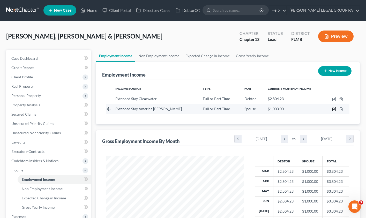
click at [335, 110] on icon "button" at bounding box center [335, 109] width 2 height 2
select select "0"
select select "9"
select select "0"
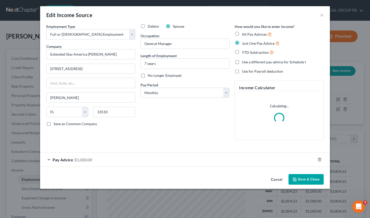
scroll to position [93, 150]
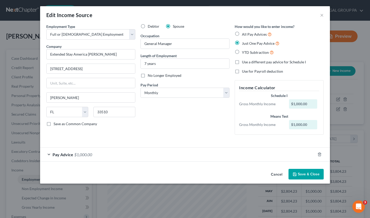
click at [113, 138] on div "Employment Type * Select Full or Part Time Employment Self Employment Company *…" at bounding box center [91, 81] width 94 height 115
click at [80, 153] on span "$1,000.00" at bounding box center [83, 154] width 18 height 5
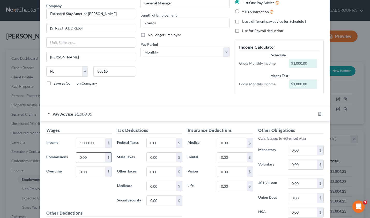
scroll to position [66, 0]
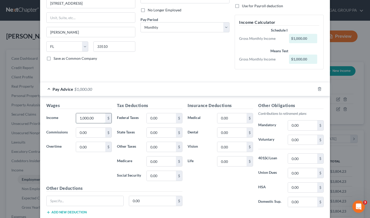
click at [91, 116] on input "1,000.00" at bounding box center [90, 118] width 29 height 10
type input "6,430.64"
click at [165, 118] on input "0.00" at bounding box center [161, 118] width 29 height 10
type input "428.26"
type input "82.75"
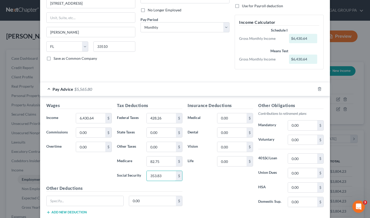
type input "353.83"
type input "651.95"
type input "50.18"
type input "34.58"
type input "40.01"
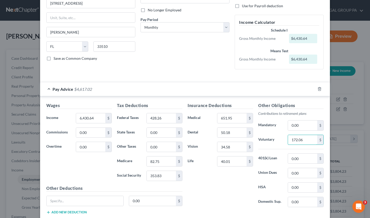
type input "172.06"
type input "1,074.85"
type input "0"
type input "0.00"
click at [89, 198] on input "text" at bounding box center [85, 201] width 77 height 10
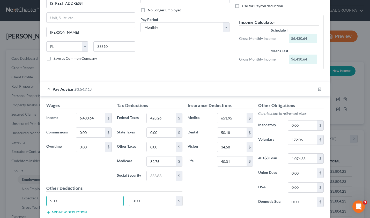
type input "STD"
click at [142, 203] on input "0.00" at bounding box center [152, 201] width 47 height 10
type input "43.68"
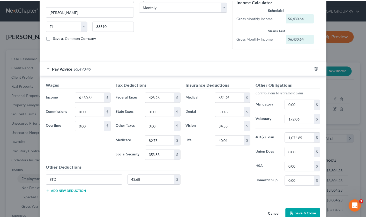
scroll to position [93, 0]
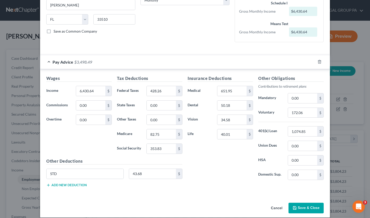
click at [307, 205] on button "Save & Close" at bounding box center [306, 208] width 35 height 11
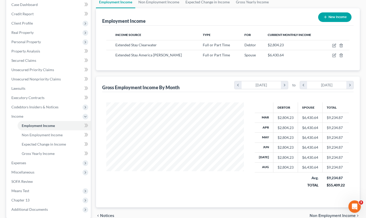
scroll to position [78, 0]
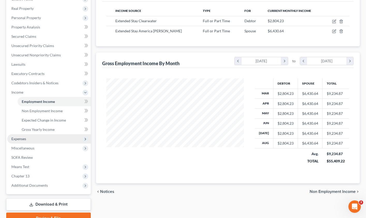
click at [24, 141] on span "Expenses" at bounding box center [18, 139] width 15 height 4
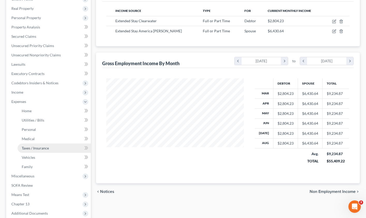
click at [35, 145] on link "Taxes / Insurance" at bounding box center [54, 148] width 73 height 9
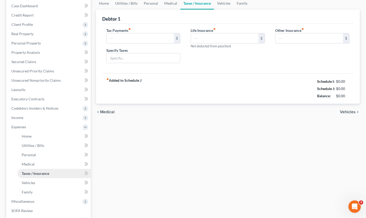
type input "0.00"
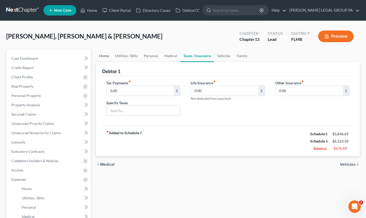
click at [105, 56] on link "Home" at bounding box center [104, 56] width 16 height 12
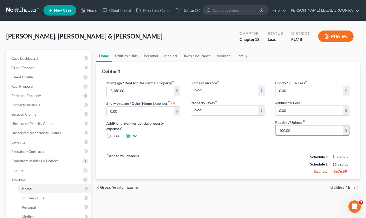
click at [304, 131] on input "100.00" at bounding box center [310, 131] width 68 height 10
type input "0.00"
click at [266, 147] on div "Mortgage / Rent for Residential Property fiber_manual_record 2,180.00 $ 2nd Mor…" at bounding box center [228, 112] width 252 height 73
click at [126, 54] on link "Utilities / Bills" at bounding box center [126, 56] width 29 height 12
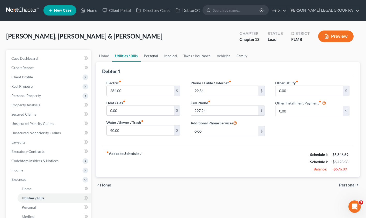
click at [151, 56] on link "Personal" at bounding box center [151, 56] width 20 height 12
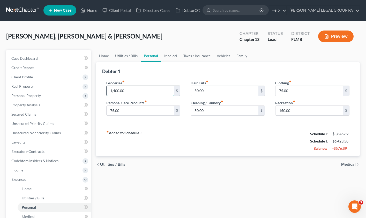
click at [134, 90] on input "1,400.00" at bounding box center [141, 91] width 68 height 10
type input "800.00"
click at [173, 146] on div "fiber_manual_record Added to Schedule J Schedule I: $5,846.69 Schedule J: $5,82…" at bounding box center [228, 141] width 252 height 30
click at [296, 116] on div "Clothing fiber_manual_record 75.00 $ Recreation fiber_manual_record 150.00 $" at bounding box center [312, 100] width 85 height 40
click at [297, 113] on input "150.00" at bounding box center [310, 111] width 68 height 10
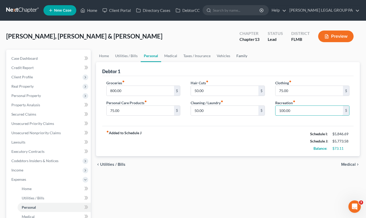
type input "100.00"
click at [235, 57] on link "Family" at bounding box center [242, 56] width 17 height 12
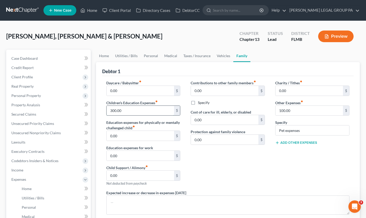
click at [143, 112] on input "300.00" at bounding box center [141, 111] width 68 height 10
type input "200.00"
click at [217, 57] on link "Vehicles" at bounding box center [224, 56] width 20 height 12
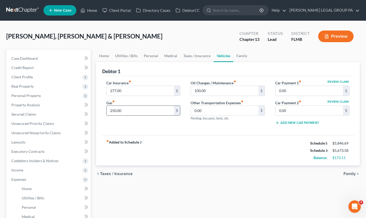
click at [129, 110] on input "250.00" at bounding box center [141, 111] width 68 height 10
type input "150.00"
click at [212, 90] on input "100.00" at bounding box center [225, 91] width 68 height 10
type input "75.00"
drag, startPoint x: 209, startPoint y: 144, endPoint x: 197, endPoint y: 115, distance: 31.6
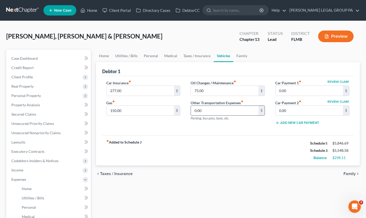
click at [209, 144] on div "fiber_manual_record Added to Schedule J Schedule I: $5,846.69 Schedule J: $5,54…" at bounding box center [228, 150] width 252 height 30
click at [172, 56] on link "Medical" at bounding box center [170, 56] width 19 height 12
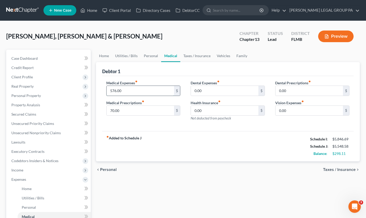
click at [125, 90] on input "576.00" at bounding box center [141, 91] width 68 height 10
type input "400.00"
click at [202, 150] on div "fiber_manual_record Added to Schedule J Schedule I: $5,846.69 Schedule J: $5,37…" at bounding box center [228, 146] width 252 height 30
click at [93, 8] on link "Home" at bounding box center [89, 10] width 22 height 9
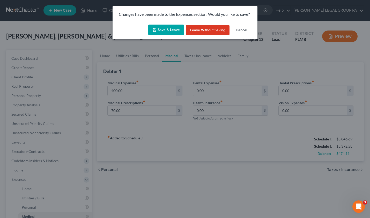
click at [167, 30] on button "Save & Leave" at bounding box center [166, 30] width 36 height 11
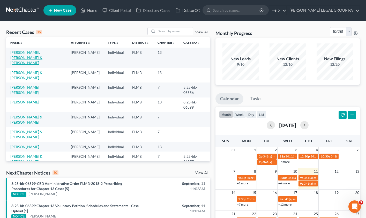
click at [33, 53] on link "[PERSON_NAME], [PERSON_NAME] & [PERSON_NAME]" at bounding box center [26, 57] width 32 height 15
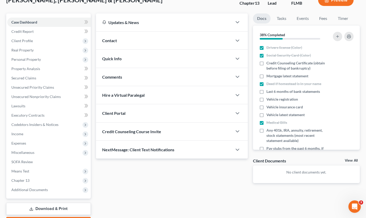
scroll to position [66, 0]
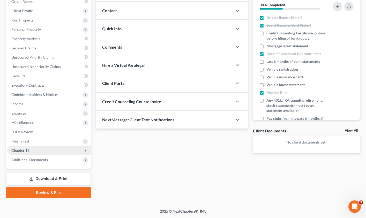
click at [23, 148] on span "Chapter 13" at bounding box center [20, 150] width 18 height 4
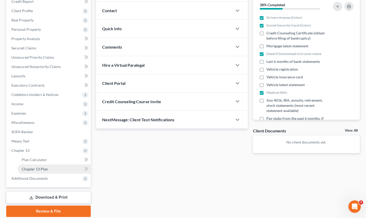
click at [39, 169] on span "Chapter 13 Plan" at bounding box center [35, 169] width 26 height 4
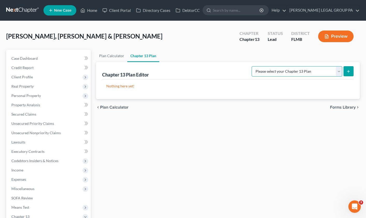
click at [271, 74] on select "Please select your Chapter 13 Plan Middle District of Florida Middle District o…" at bounding box center [297, 71] width 91 height 10
select select "2"
click at [258, 66] on select "Please select your Chapter 13 Plan Middle District of Florida Middle District o…" at bounding box center [297, 71] width 91 height 10
click at [349, 70] on icon "submit" at bounding box center [349, 71] width 4 height 4
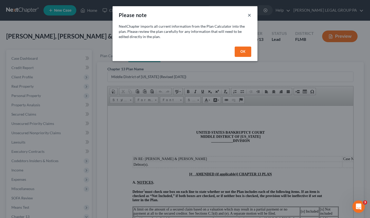
click at [250, 15] on button "×" at bounding box center [250, 15] width 4 height 6
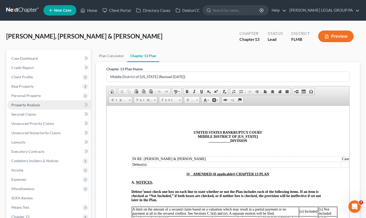
click at [28, 108] on link "Property Analysis" at bounding box center [49, 104] width 84 height 9
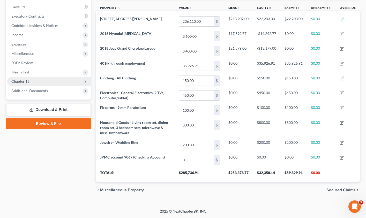
click at [24, 84] on span "Chapter 13" at bounding box center [49, 81] width 84 height 9
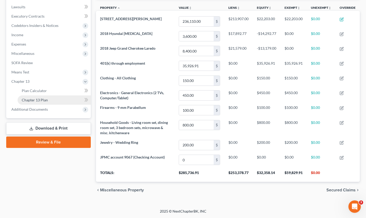
click at [34, 100] on span "Chapter 13 Plan" at bounding box center [35, 100] width 26 height 4
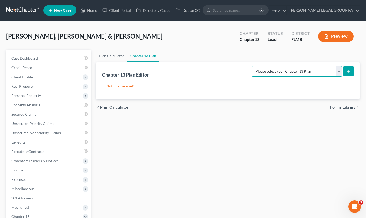
click at [328, 67] on select "Please select your Chapter 13 Plan Middle District of Florida Middle District o…" at bounding box center [297, 71] width 91 height 10
select select "2"
click at [258, 66] on select "Please select your Chapter 13 Plan Middle District of Florida Middle District o…" at bounding box center [297, 71] width 91 height 10
click at [352, 72] on button "submit" at bounding box center [349, 71] width 10 height 10
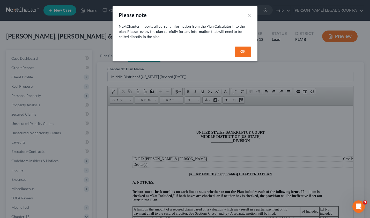
click at [243, 53] on button "OK" at bounding box center [243, 52] width 17 height 10
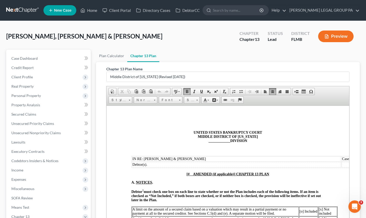
click at [228, 141] on span "____________" at bounding box center [219, 141] width 22 height 4
drag, startPoint x: 228, startPoint y: 142, endPoint x: 205, endPoint y: 140, distance: 22.8
click at [205, 140] on p "UNITED STATES BANKRUPTCY COURT MIDDLE DISTRICT OF FLORIDA ____________ DIVISION" at bounding box center [227, 137] width 193 height 12
drag, startPoint x: 183, startPoint y: 176, endPoint x: 235, endPoint y: 176, distance: 52.3
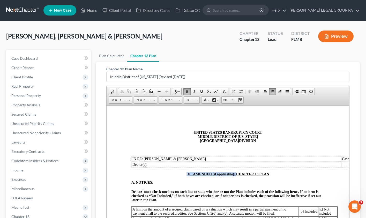
click at [235, 175] on p "[# AMENDED (if applicable)] CHAPTER 13 PLAN" at bounding box center [227, 174] width 193 height 4
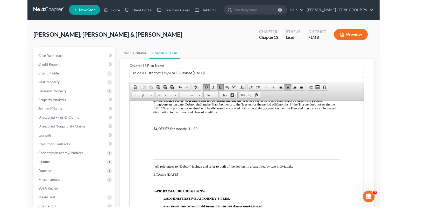
scroll to position [199, 0]
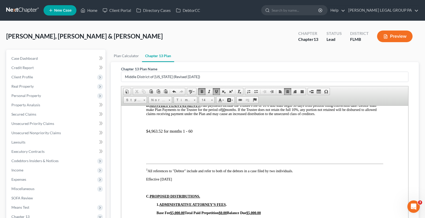
drag, startPoint x: 162, startPoint y: 131, endPoint x: 152, endPoint y: 131, distance: 10.4
click at [152, 131] on p "$4,963.52 for months 1 - 60" at bounding box center [264, 131] width 237 height 5
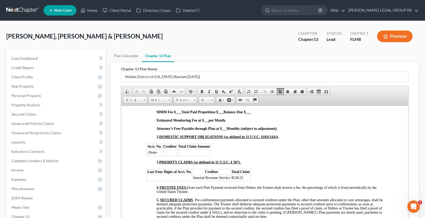
scroll to position [267, 0]
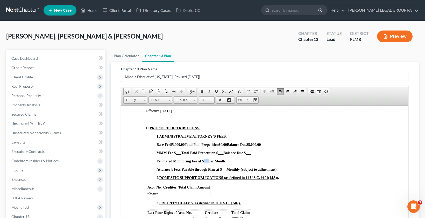
drag, startPoint x: 208, startPoint y: 162, endPoint x: 204, endPoint y: 161, distance: 4.7
click at [204, 161] on span "Estimated Monitoring Fee at $ ___ per Month." at bounding box center [190, 161] width 69 height 4
click at [226, 170] on strong "___" at bounding box center [224, 170] width 5 height 4
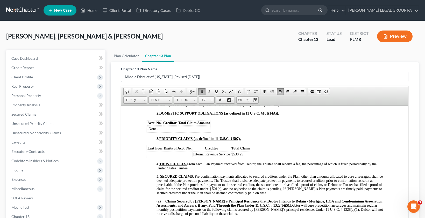
scroll to position [343, 0]
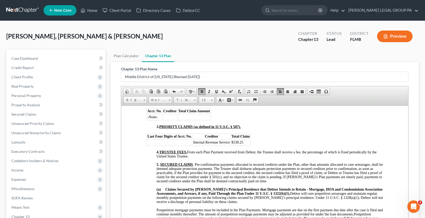
click at [167, 142] on td at bounding box center [169, 143] width 45 height 6
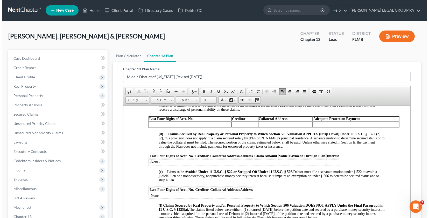
scroll to position [605, 0]
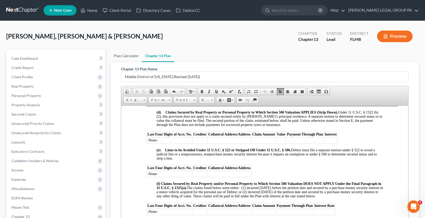
click at [122, 56] on link "Plan Calculator" at bounding box center [126, 56] width 31 height 12
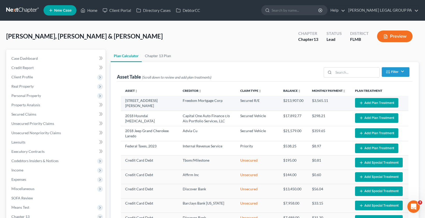
select select "59"
click at [370, 103] on button "Add Plan Treatment" at bounding box center [376, 103] width 43 height 10
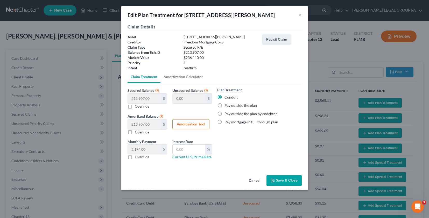
click at [224, 107] on label "Pay outside the plan" at bounding box center [240, 105] width 32 height 5
click at [226, 106] on input "Pay outside the plan" at bounding box center [227, 104] width 3 height 3
radio input "true"
click at [282, 182] on button "Save & Close" at bounding box center [283, 180] width 35 height 11
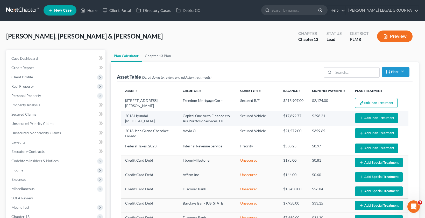
select select "59"
click at [370, 119] on button "Add Plan Treatment" at bounding box center [376, 118] width 43 height 10
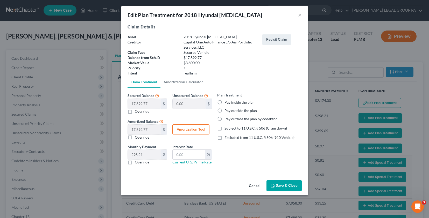
click at [224, 102] on label "Pay inside the plan" at bounding box center [239, 102] width 30 height 5
click at [226, 102] on input "Pay inside the plan" at bounding box center [227, 101] width 3 height 3
radio input "true"
click at [224, 129] on label "Subject to 11 U.S.C. § 506 (Cram down)" at bounding box center [255, 128] width 62 height 5
click at [226, 129] on input "Subject to 11 U.S.C. § 506 (Cram down)" at bounding box center [227, 127] width 3 height 3
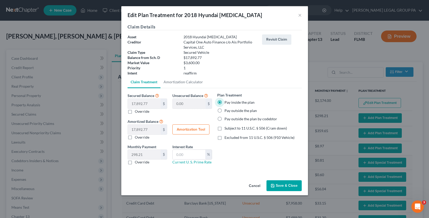
checkbox input "true"
click at [282, 185] on button "Save & Close" at bounding box center [283, 186] width 35 height 11
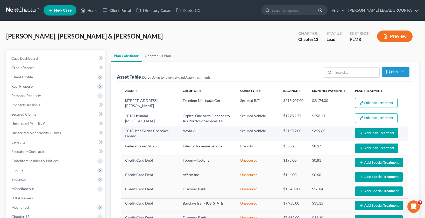
select select "59"
click at [370, 131] on button "Add Plan Treatment" at bounding box center [376, 133] width 43 height 10
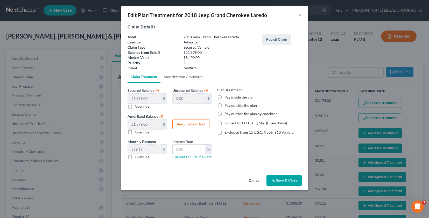
click at [224, 96] on label "Pay inside the plan" at bounding box center [239, 97] width 30 height 5
click at [226, 96] on input "Pay inside the plan" at bounding box center [227, 96] width 3 height 3
radio input "true"
drag, startPoint x: 220, startPoint y: 125, endPoint x: 253, endPoint y: 147, distance: 40.4
click at [224, 125] on label "Subject to 11 U.S.C. § 506 (Cram down)" at bounding box center [255, 123] width 62 height 5
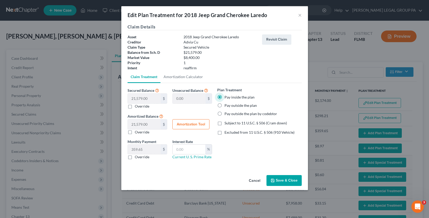
click at [226, 124] on input "Subject to 11 U.S.C. § 506 (Cram down)" at bounding box center [227, 122] width 3 height 3
checkbox input "true"
click at [287, 182] on button "Save & Close" at bounding box center [283, 180] width 35 height 11
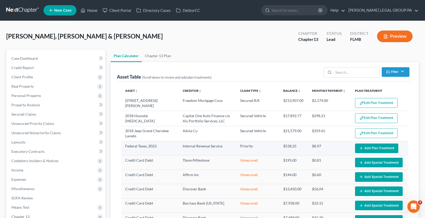
click at [370, 150] on button "Add Plan Treatment" at bounding box center [376, 149] width 43 height 10
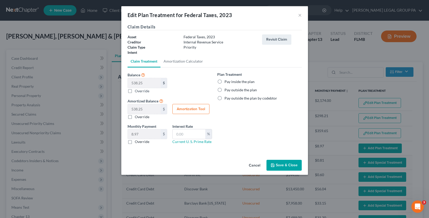
select select "59"
click at [224, 79] on label "Pay inside the plan" at bounding box center [239, 81] width 30 height 5
click at [226, 79] on input "Pay inside the plan" at bounding box center [227, 80] width 3 height 3
radio input "true"
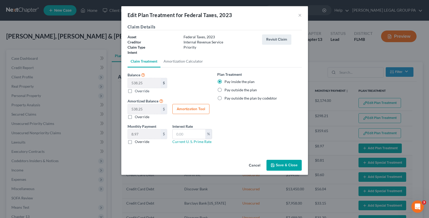
click at [283, 166] on button "Save & Close" at bounding box center [283, 165] width 35 height 11
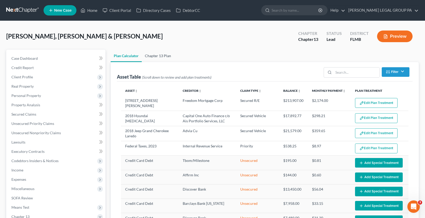
click at [159, 57] on link "Chapter 13 Plan" at bounding box center [158, 56] width 32 height 12
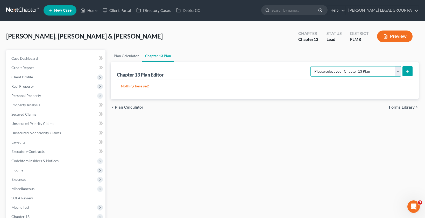
click at [369, 71] on select "Please select your Chapter 13 Plan Middle District of Florida Middle District o…" at bounding box center [355, 71] width 91 height 10
select select "2"
click at [316, 66] on select "Please select your Chapter 13 Plan Middle District of Florida Middle District o…" at bounding box center [355, 71] width 91 height 10
click at [370, 73] on button "submit" at bounding box center [407, 71] width 10 height 10
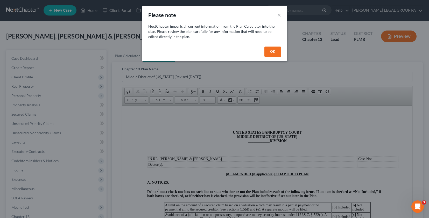
drag, startPoint x: 275, startPoint y: 50, endPoint x: 272, endPoint y: 54, distance: 5.2
click at [275, 50] on button "OK" at bounding box center [272, 52] width 17 height 10
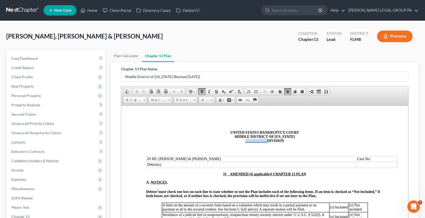
drag, startPoint x: 264, startPoint y: 143, endPoint x: 240, endPoint y: 142, distance: 23.8
click at [240, 142] on p "UNITED STATES BANKRUPTCY COURT MIDDLE DISTRICT OF FLORIDA ____________ DIVISION" at bounding box center [264, 137] width 237 height 12
drag, startPoint x: 217, startPoint y: 171, endPoint x: 222, endPoint y: 177, distance: 7.1
drag, startPoint x: 220, startPoint y: 175, endPoint x: 271, endPoint y: 175, distance: 50.8
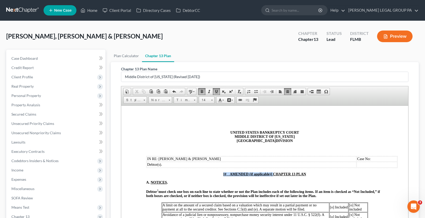
click at [271, 175] on p "[# AMENDED (if applicable)] CHAPTER 13 PLAN" at bounding box center [264, 174] width 237 height 4
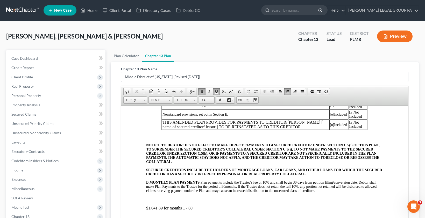
scroll to position [136, 0]
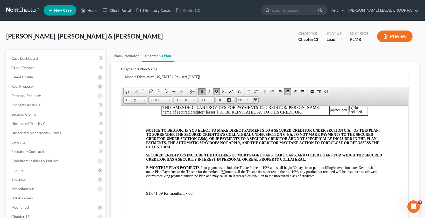
click at [150, 194] on p "$1,041.89 for months 1 - 60" at bounding box center [264, 193] width 237 height 5
drag, startPoint x: 149, startPoint y: 194, endPoint x: 162, endPoint y: 195, distance: 13.2
click at [162, 195] on p "$1,041.89 for months 1 - 60" at bounding box center [264, 193] width 237 height 5
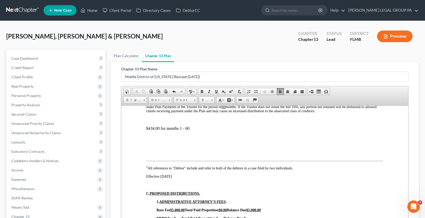
scroll to position [270, 0]
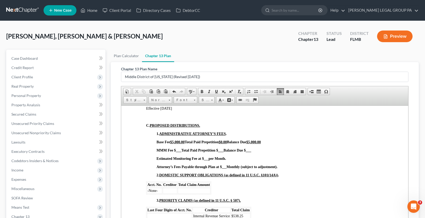
click at [207, 159] on strong "___" at bounding box center [206, 159] width 5 height 4
drag, startPoint x: 226, startPoint y: 167, endPoint x: 256, endPoint y: 174, distance: 30.5
click at [226, 167] on strong "Monthly (subject to adjustment)." at bounding box center [251, 167] width 51 height 4
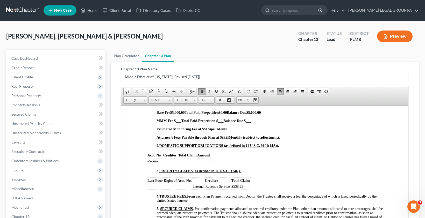
scroll to position [303, 0]
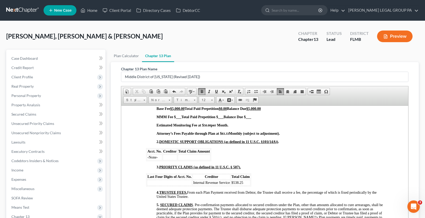
click at [164, 183] on td at bounding box center [169, 183] width 45 height 6
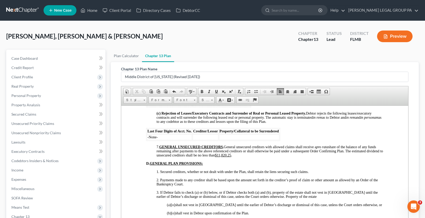
scroll to position [1012, 0]
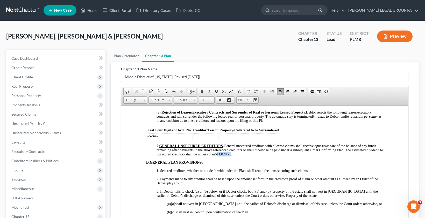
drag, startPoint x: 249, startPoint y: 162, endPoint x: 235, endPoint y: 161, distance: 13.7
click at [235, 156] on span "7. GENERAL UNSECURED CREDITORS . General unsecured creditors with allowed claim…" at bounding box center [269, 150] width 226 height 12
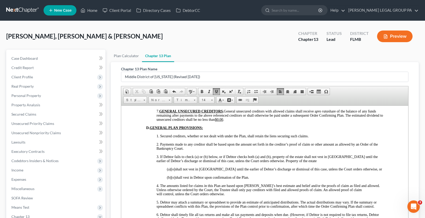
scroll to position [1047, 0]
click at [175, 179] on span "[o]" at bounding box center [173, 177] width 4 height 4
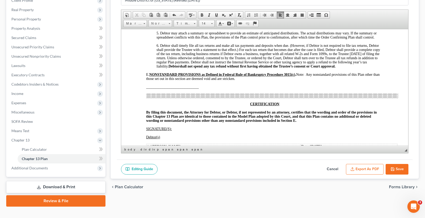
scroll to position [80, 0]
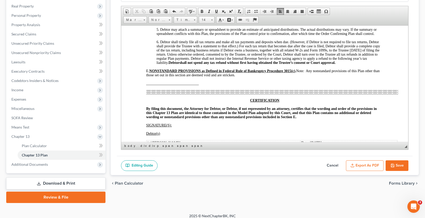
click at [370, 166] on button "Save" at bounding box center [396, 166] width 23 height 11
select select "2"
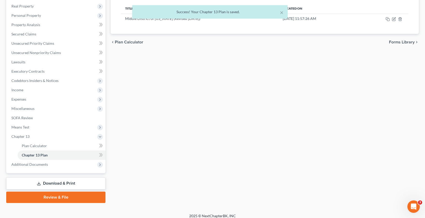
click at [370, 20] on div "× Success! Your Chapter 13 Plan is saved." at bounding box center [209, 13] width 425 height 16
click at [370, 19] on div "× Success! Your Chapter 13 Plan is saved." at bounding box center [209, 13] width 425 height 16
drag, startPoint x: 282, startPoint y: 12, endPoint x: 295, endPoint y: 11, distance: 13.5
click at [282, 12] on button "×" at bounding box center [282, 12] width 4 height 6
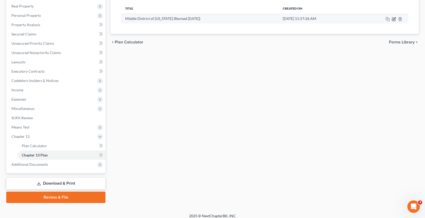
click at [370, 19] on icon "button" at bounding box center [394, 18] width 2 height 2
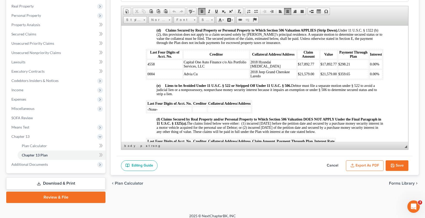
scroll to position [609, 0]
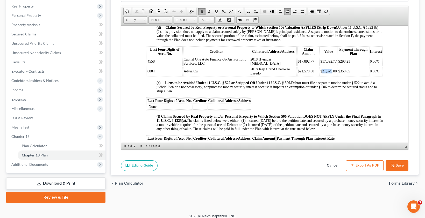
drag, startPoint x: 319, startPoint y: 71, endPoint x: 329, endPoint y: 72, distance: 9.6
click at [329, 72] on span "$21,579.00" at bounding box center [328, 71] width 16 height 4
click at [353, 73] on td "$359.65" at bounding box center [353, 71] width 31 height 9
drag, startPoint x: 319, startPoint y: 62, endPoint x: 333, endPoint y: 61, distance: 14.0
click at [333, 61] on td "$17,892.77" at bounding box center [328, 61] width 17 height 9
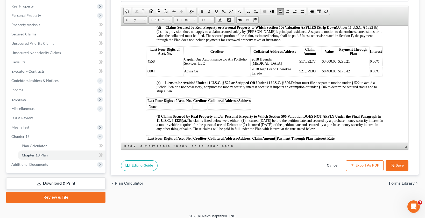
click at [352, 62] on td "$298.21" at bounding box center [352, 61] width 31 height 9
drag, startPoint x: 368, startPoint y: 60, endPoint x: 369, endPoint y: 65, distance: 4.5
click at [370, 60] on span "0.00%" at bounding box center [374, 61] width 9 height 4
click at [370, 71] on span "0.00%" at bounding box center [374, 71] width 9 height 4
click at [370, 164] on button "Save" at bounding box center [396, 166] width 23 height 11
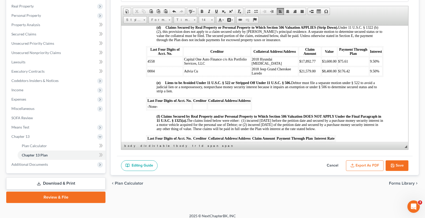
select select "2"
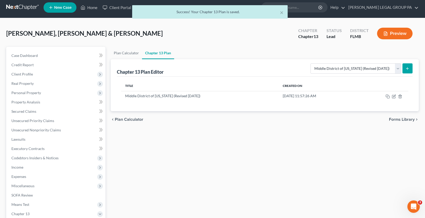
scroll to position [0, 0]
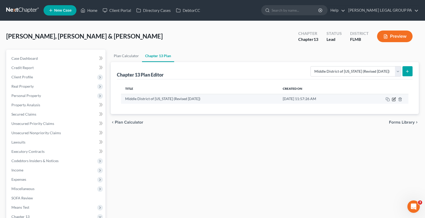
click at [370, 98] on icon "button" at bounding box center [394, 99] width 2 height 2
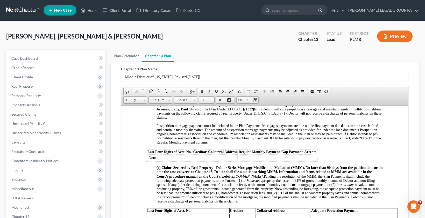
scroll to position [539, 0]
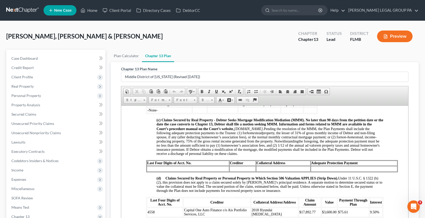
click at [278, 53] on ul "Plan Calculator Chapter 13 Plan" at bounding box center [265, 56] width 308 height 12
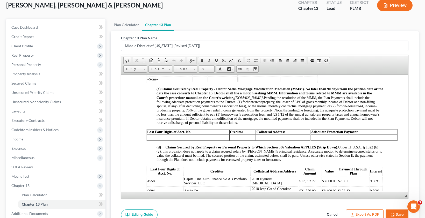
scroll to position [85, 0]
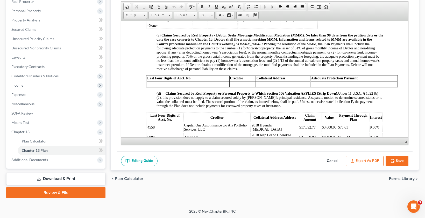
click at [370, 161] on button "Save" at bounding box center [396, 161] width 23 height 11
select select "2"
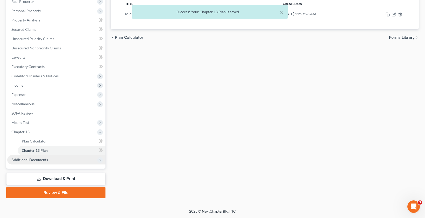
click at [39, 160] on span "Additional Documents" at bounding box center [29, 160] width 37 height 4
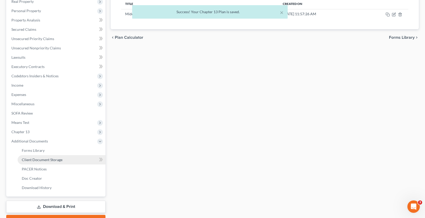
click at [43, 160] on span "Client Document Storage" at bounding box center [42, 160] width 41 height 4
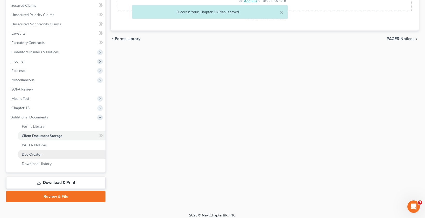
scroll to position [113, 0]
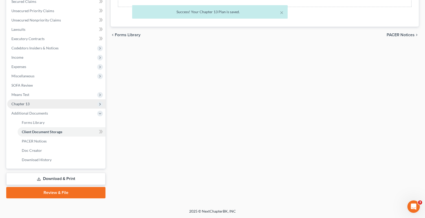
click at [18, 105] on span "Chapter 13" at bounding box center [20, 104] width 18 height 4
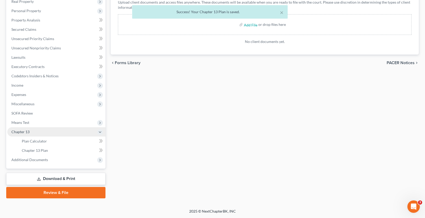
scroll to position [85, 0]
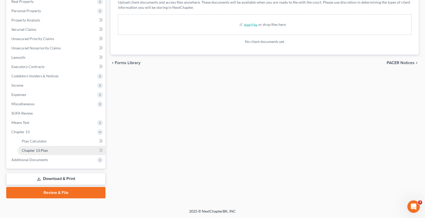
click at [38, 153] on span "Chapter 13 Plan" at bounding box center [35, 150] width 26 height 4
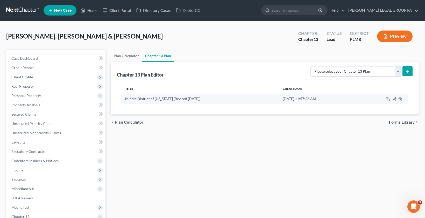
click at [370, 99] on icon "button" at bounding box center [394, 99] width 4 height 4
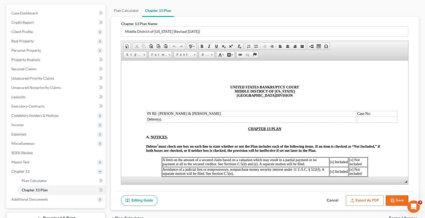
scroll to position [85, 0]
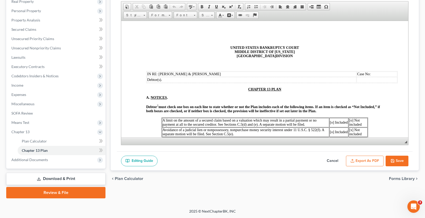
click at [368, 163] on button "Export as PDF" at bounding box center [365, 161] width 38 height 11
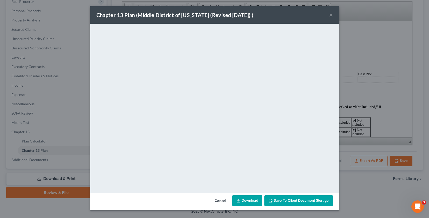
click at [287, 202] on span "Save to Client Document Storage" at bounding box center [300, 201] width 55 height 4
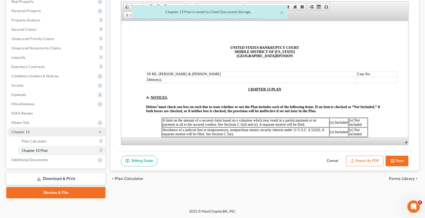
click at [17, 133] on span "Chapter 13" at bounding box center [20, 132] width 18 height 4
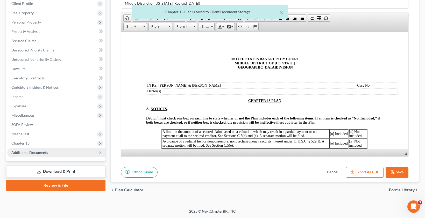
scroll to position [73, 0]
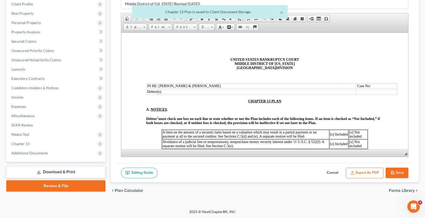
click at [27, 154] on span "Additional Documents" at bounding box center [29, 153] width 37 height 4
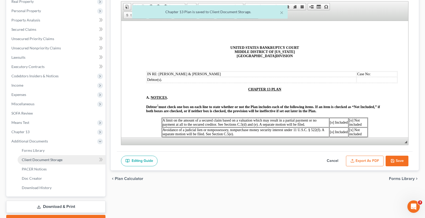
click at [33, 162] on span "Client Document Storage" at bounding box center [42, 160] width 41 height 4
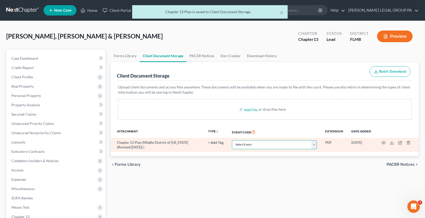
click at [265, 144] on select "Select Event 20 Largest Unsecured Creditors Amended Chapter 13 Plan Amended Cre…" at bounding box center [274, 144] width 85 height 9
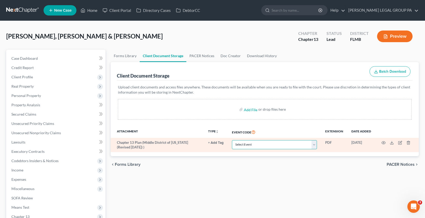
select select "12"
click at [232, 140] on select "Select Event 20 Largest Unsecured Creditors Amended Chapter 13 Plan Amended Cre…" at bounding box center [274, 144] width 85 height 9
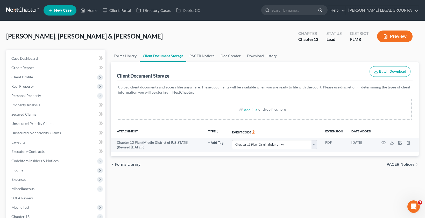
click at [193, 187] on div "Forms Library Client Document Storage PACER Notices Doc Creator Download Histor…" at bounding box center [264, 181] width 313 height 262
click at [29, 60] on span "Case Dashboard" at bounding box center [24, 58] width 26 height 4
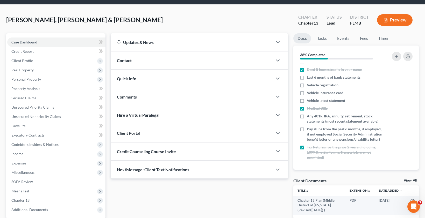
scroll to position [66, 0]
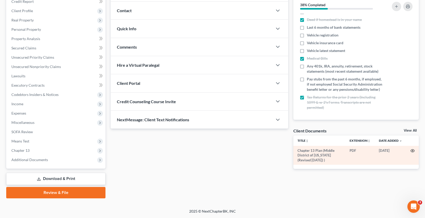
click at [370, 151] on circle "button" at bounding box center [412, 150] width 1 height 1
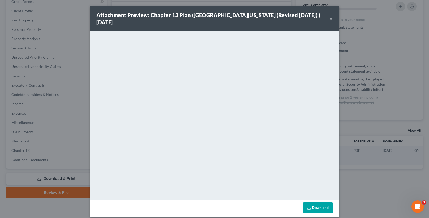
click at [329, 18] on button "×" at bounding box center [331, 19] width 4 height 6
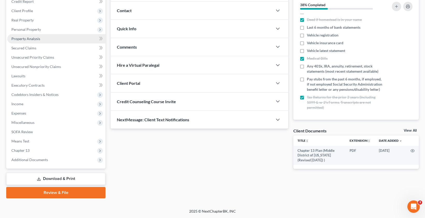
click at [35, 40] on span "Property Analysis" at bounding box center [25, 39] width 29 height 4
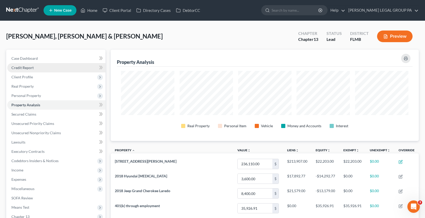
scroll to position [91, 308]
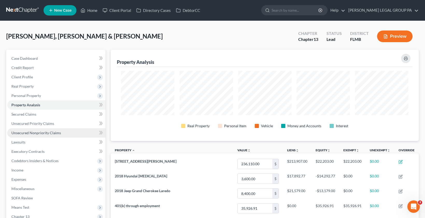
click at [29, 131] on span "Unsecured Nonpriority Claims" at bounding box center [35, 133] width 49 height 4
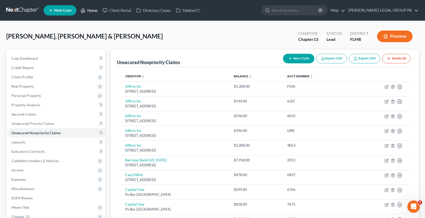
click at [89, 12] on link "Home" at bounding box center [89, 10] width 22 height 9
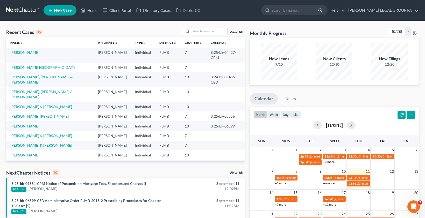
click at [23, 53] on link "[PERSON_NAME]" at bounding box center [24, 52] width 29 height 4
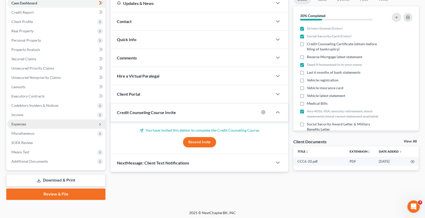
scroll to position [57, 0]
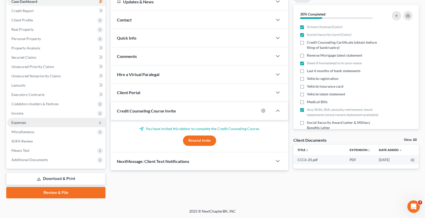
click at [38, 161] on span "Additional Documents" at bounding box center [29, 160] width 37 height 4
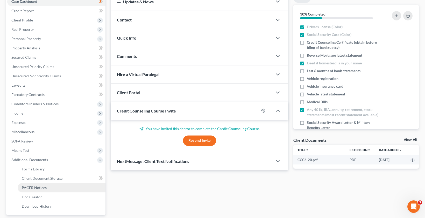
click at [41, 191] on link "PACER Notices" at bounding box center [62, 187] width 88 height 9
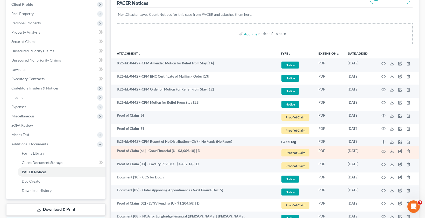
scroll to position [89, 0]
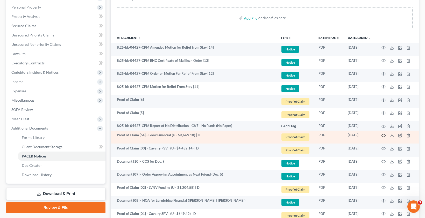
click at [370, 136] on icon "button" at bounding box center [383, 136] width 4 height 4
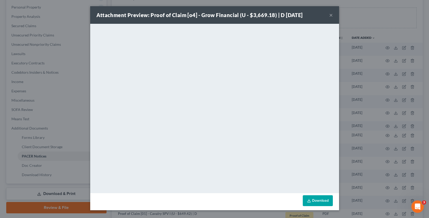
click at [330, 14] on button "×" at bounding box center [331, 15] width 4 height 6
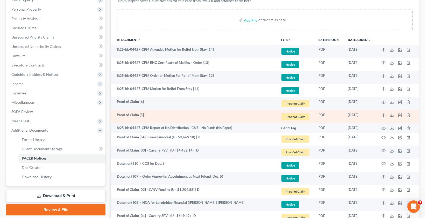
scroll to position [90, 0]
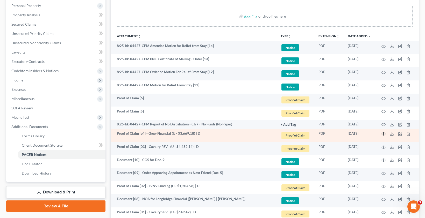
click at [370, 134] on circle "button" at bounding box center [383, 134] width 1 height 1
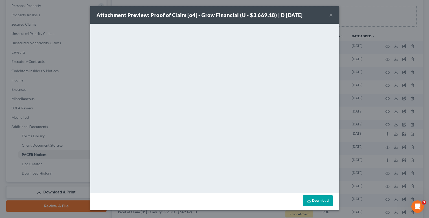
drag, startPoint x: 330, startPoint y: 16, endPoint x: 323, endPoint y: 25, distance: 10.8
click at [330, 16] on button "×" at bounding box center [331, 15] width 4 height 6
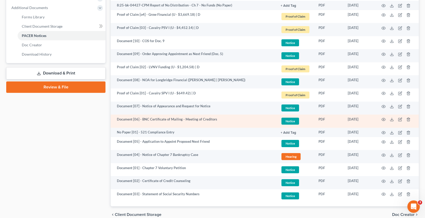
scroll to position [192, 0]
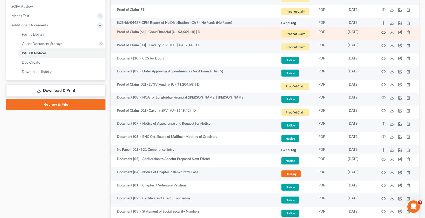
click at [370, 32] on icon "button" at bounding box center [383, 32] width 4 height 4
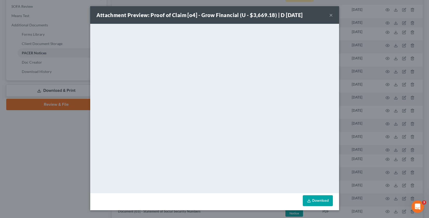
click at [330, 15] on button "×" at bounding box center [331, 15] width 4 height 6
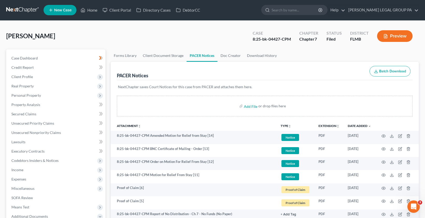
scroll to position [0, 0]
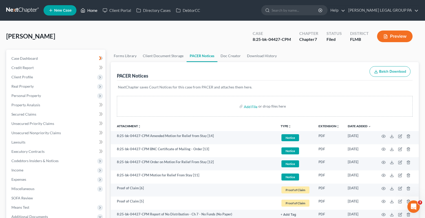
click at [89, 10] on link "Home" at bounding box center [89, 10] width 22 height 9
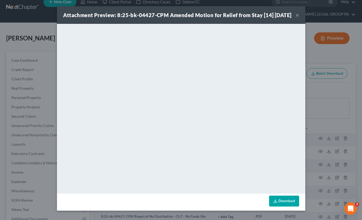
click at [296, 18] on button "×" at bounding box center [298, 15] width 4 height 6
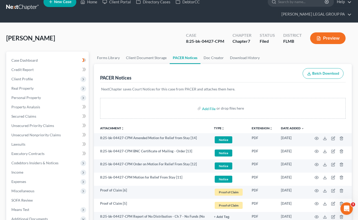
click at [95, 29] on div "[PERSON_NAME] Upgraded Case 8:25-bk-04427-CPM Chapter Chapter 7 Status Filed Di…" at bounding box center [179, 40] width 346 height 23
click at [88, 3] on link "Home" at bounding box center [89, 1] width 22 height 9
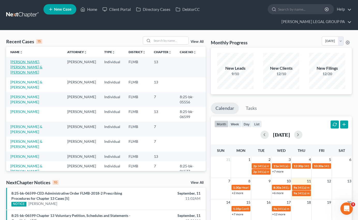
click at [16, 60] on link "[PERSON_NAME], [PERSON_NAME] & [PERSON_NAME]" at bounding box center [26, 67] width 32 height 15
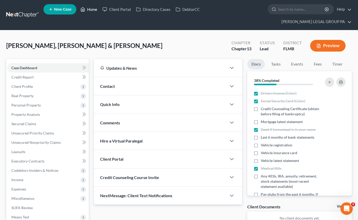
click at [92, 11] on link "Home" at bounding box center [89, 9] width 22 height 9
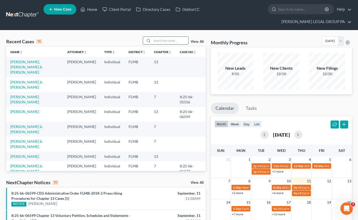
click at [160, 37] on input "search" at bounding box center [170, 41] width 36 height 8
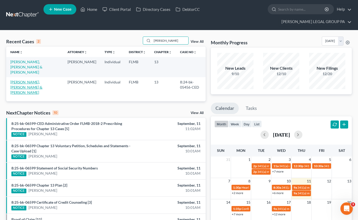
type input "[PERSON_NAME]"
click at [30, 80] on link "[PERSON_NAME], [PERSON_NAME] & [PERSON_NAME]" at bounding box center [26, 87] width 32 height 15
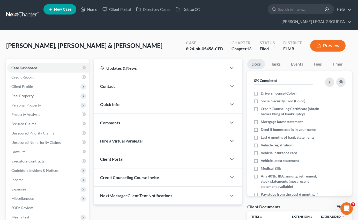
scroll to position [85, 0]
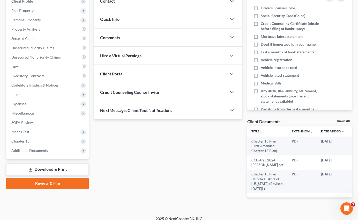
click at [28, 148] on span "Additional Documents" at bounding box center [29, 150] width 37 height 4
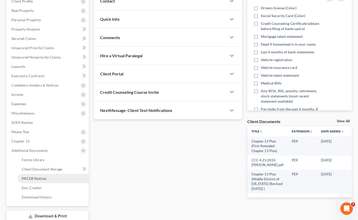
click at [35, 176] on span "PACER Notices" at bounding box center [34, 178] width 25 height 4
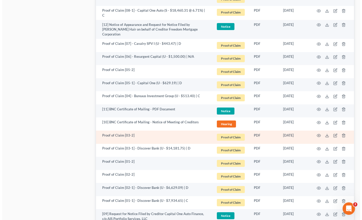
scroll to position [675, 0]
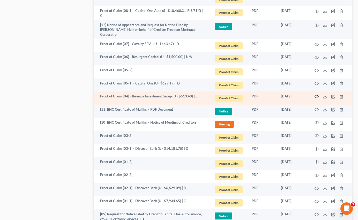
click at [318, 95] on icon "button" at bounding box center [317, 97] width 4 height 4
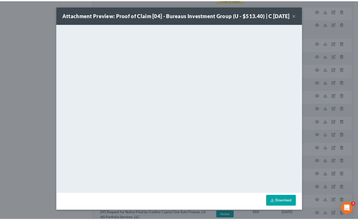
scroll to position [4, 0]
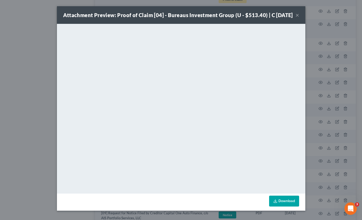
click at [296, 15] on button "×" at bounding box center [298, 15] width 4 height 6
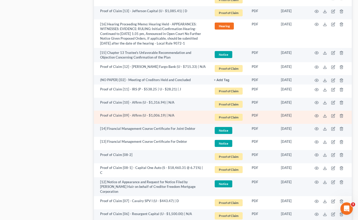
scroll to position [517, 0]
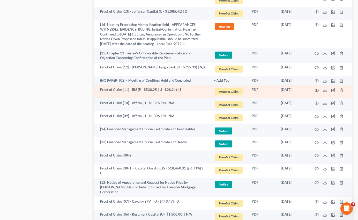
click at [317, 88] on icon "button" at bounding box center [317, 90] width 4 height 4
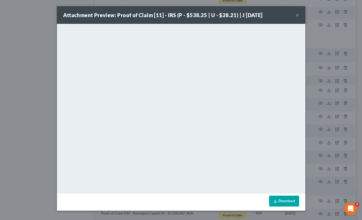
click at [298, 17] on button "×" at bounding box center [298, 15] width 4 height 6
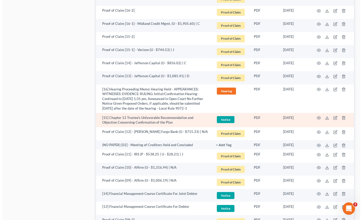
scroll to position [452, 0]
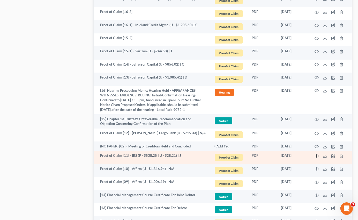
click at [317, 154] on icon "button" at bounding box center [317, 156] width 4 height 4
